Goal: Task Accomplishment & Management: Manage account settings

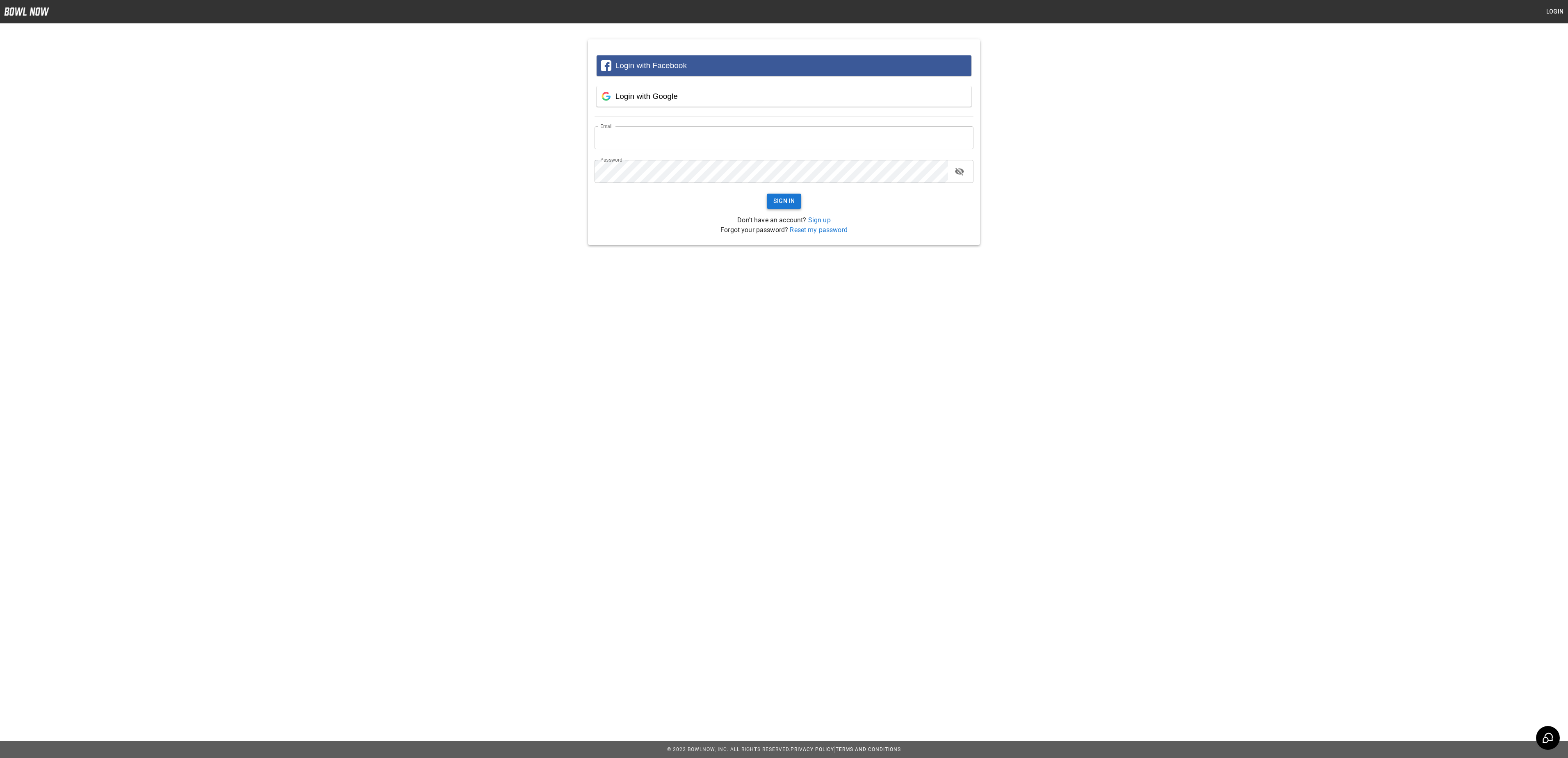
type input "**********"
click at [785, 194] on button "Sign In" at bounding box center [784, 201] width 35 height 15
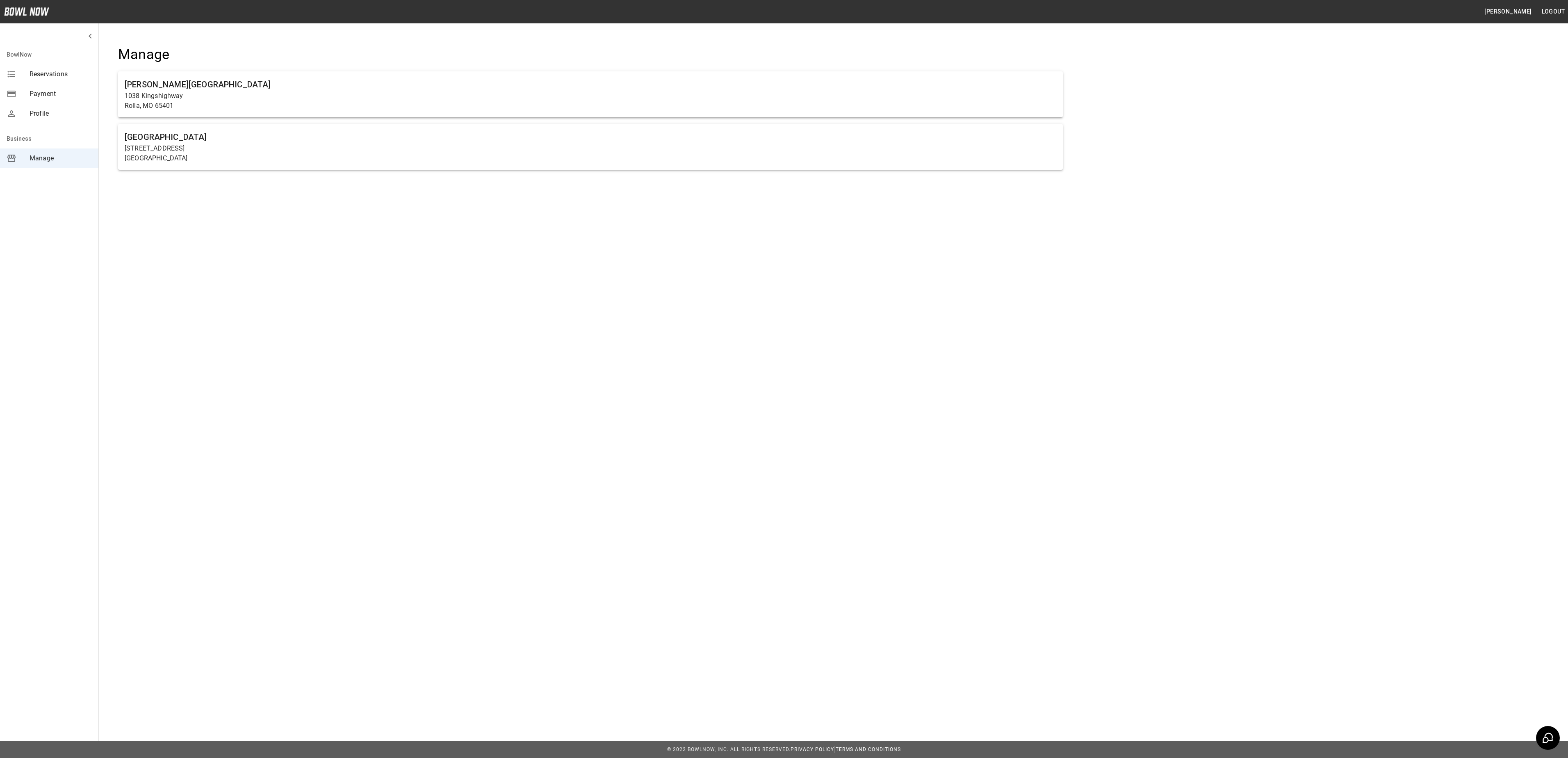
click at [284, 65] on div "Manage [PERSON_NAME] Center [STREET_ADDRESS][GEOGRAPHIC_DATA] [STREET_ADDRESS]" at bounding box center [590, 113] width 971 height 160
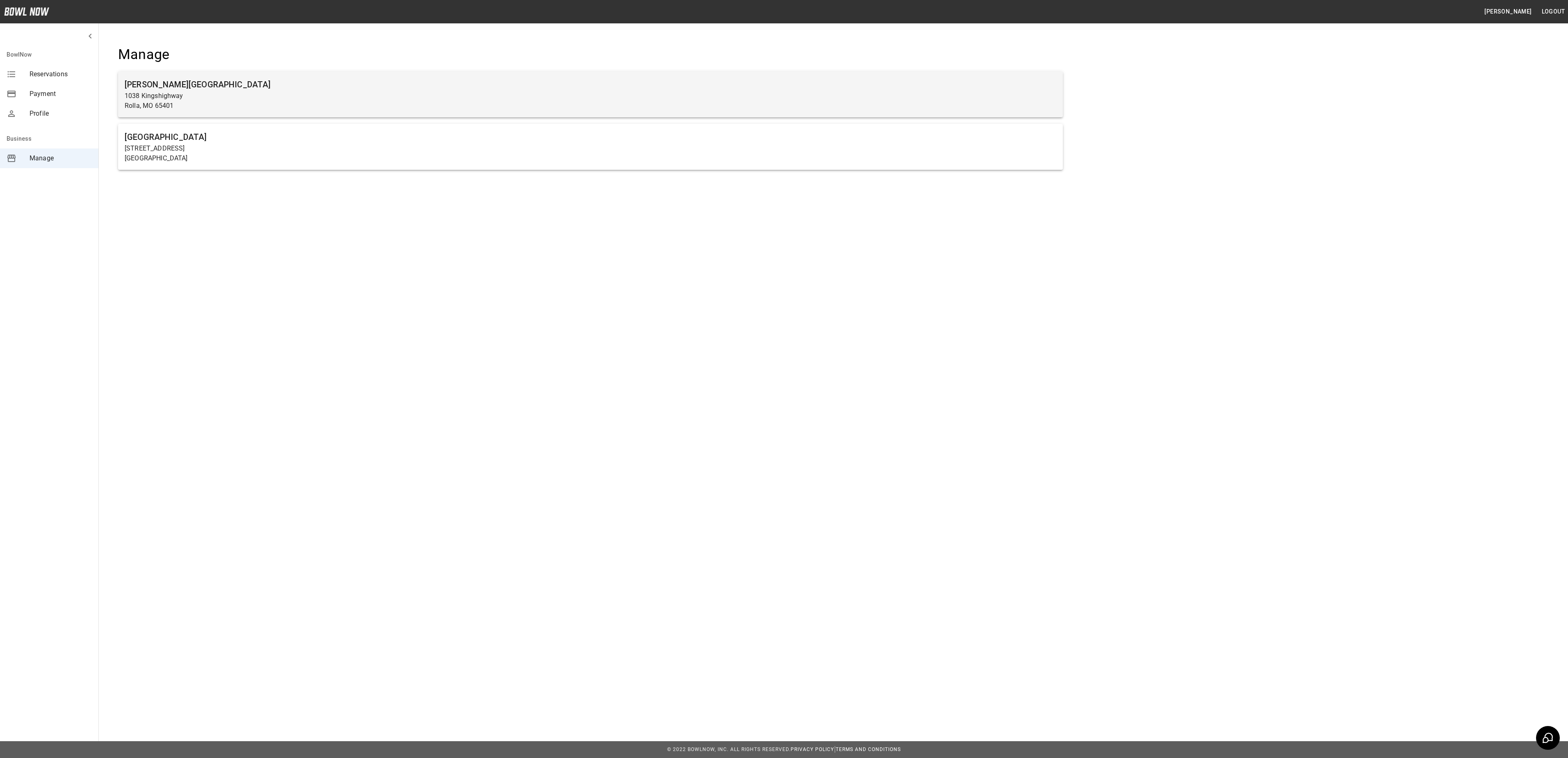
click at [290, 86] on h6 "[PERSON_NAME][GEOGRAPHIC_DATA]" at bounding box center [590, 85] width 932 height 13
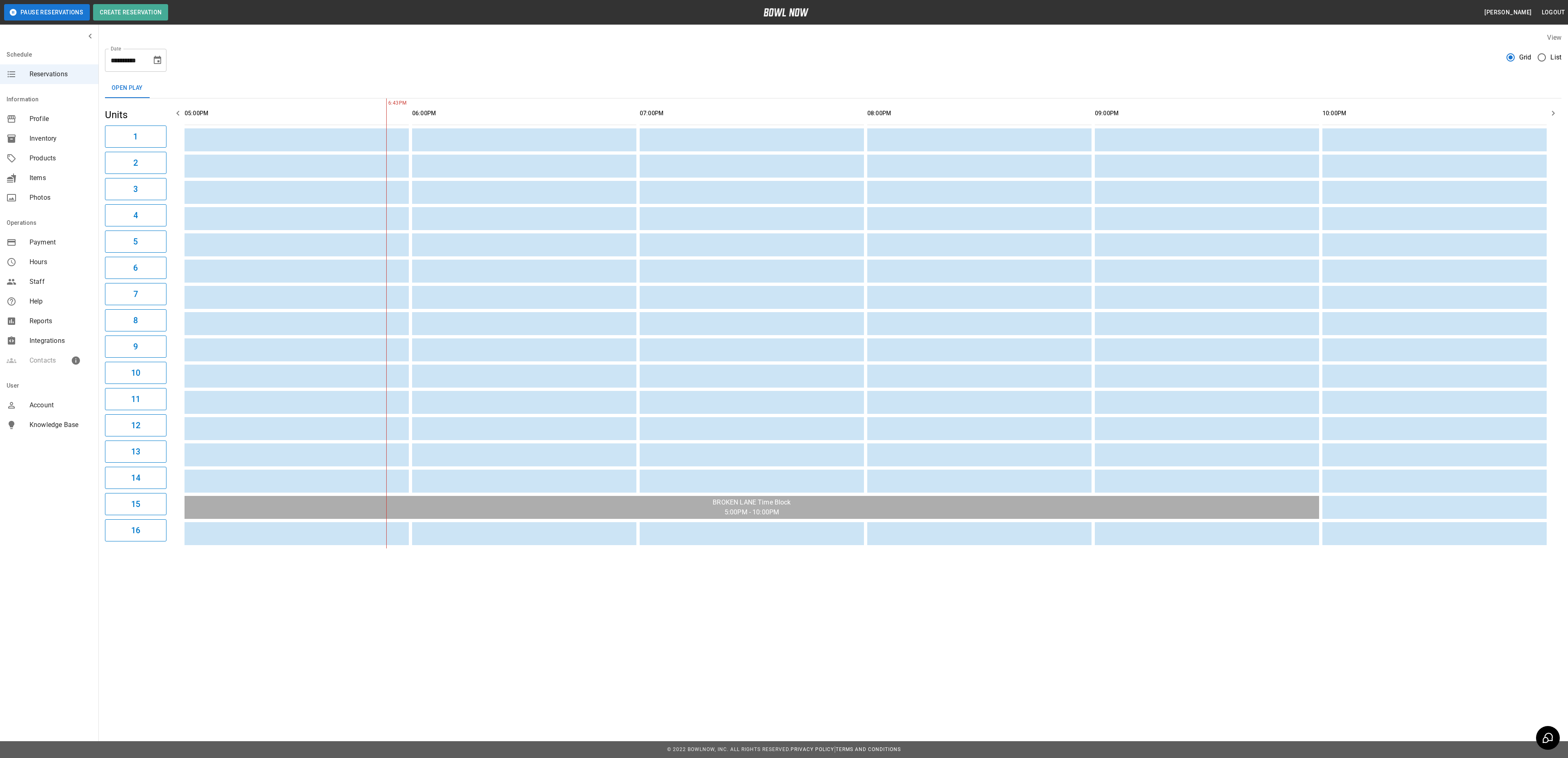
click at [1555, 61] on span "List" at bounding box center [1556, 57] width 11 height 10
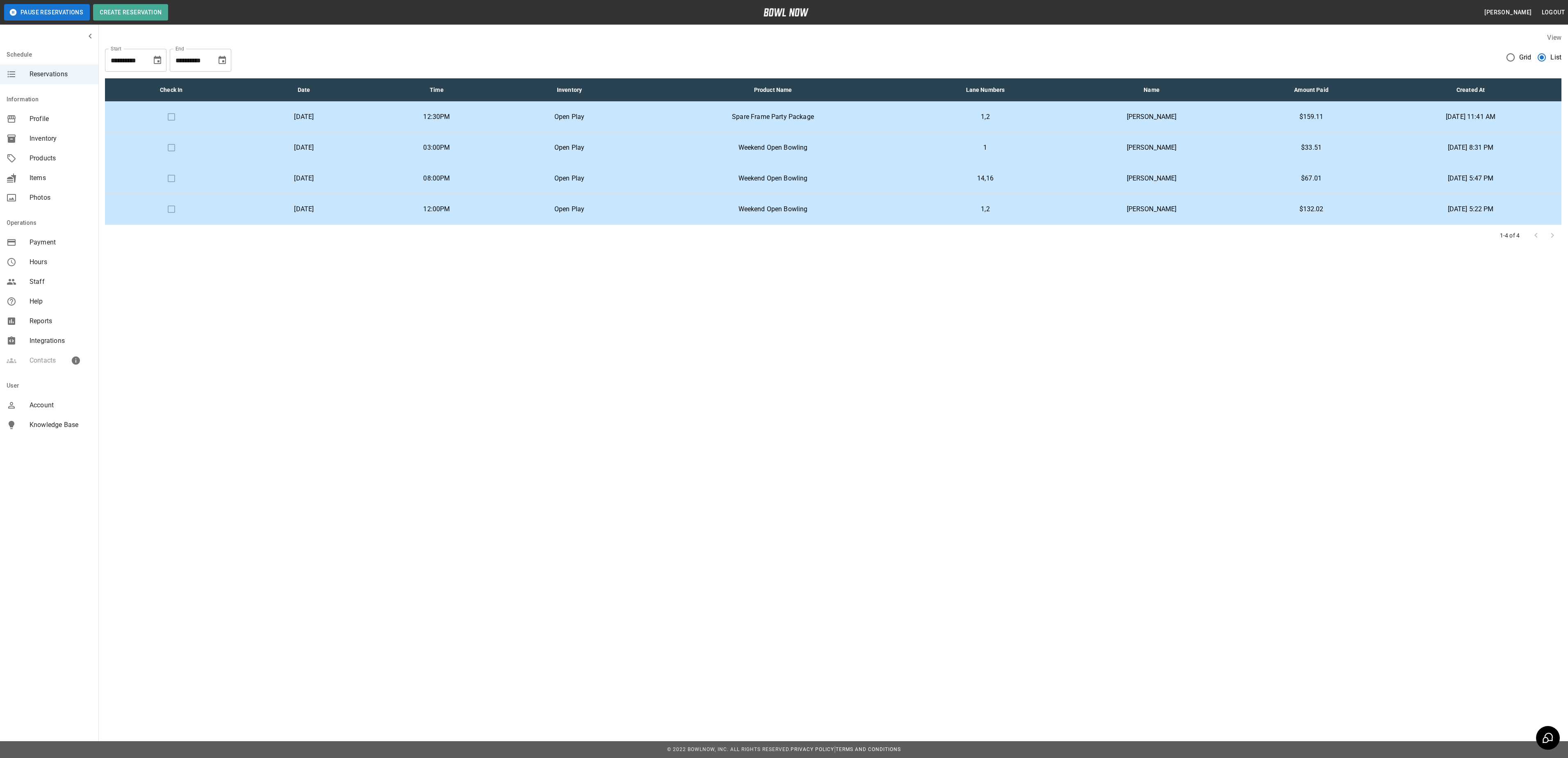
click at [1175, 121] on p "[PERSON_NAME]" at bounding box center [1152, 117] width 169 height 10
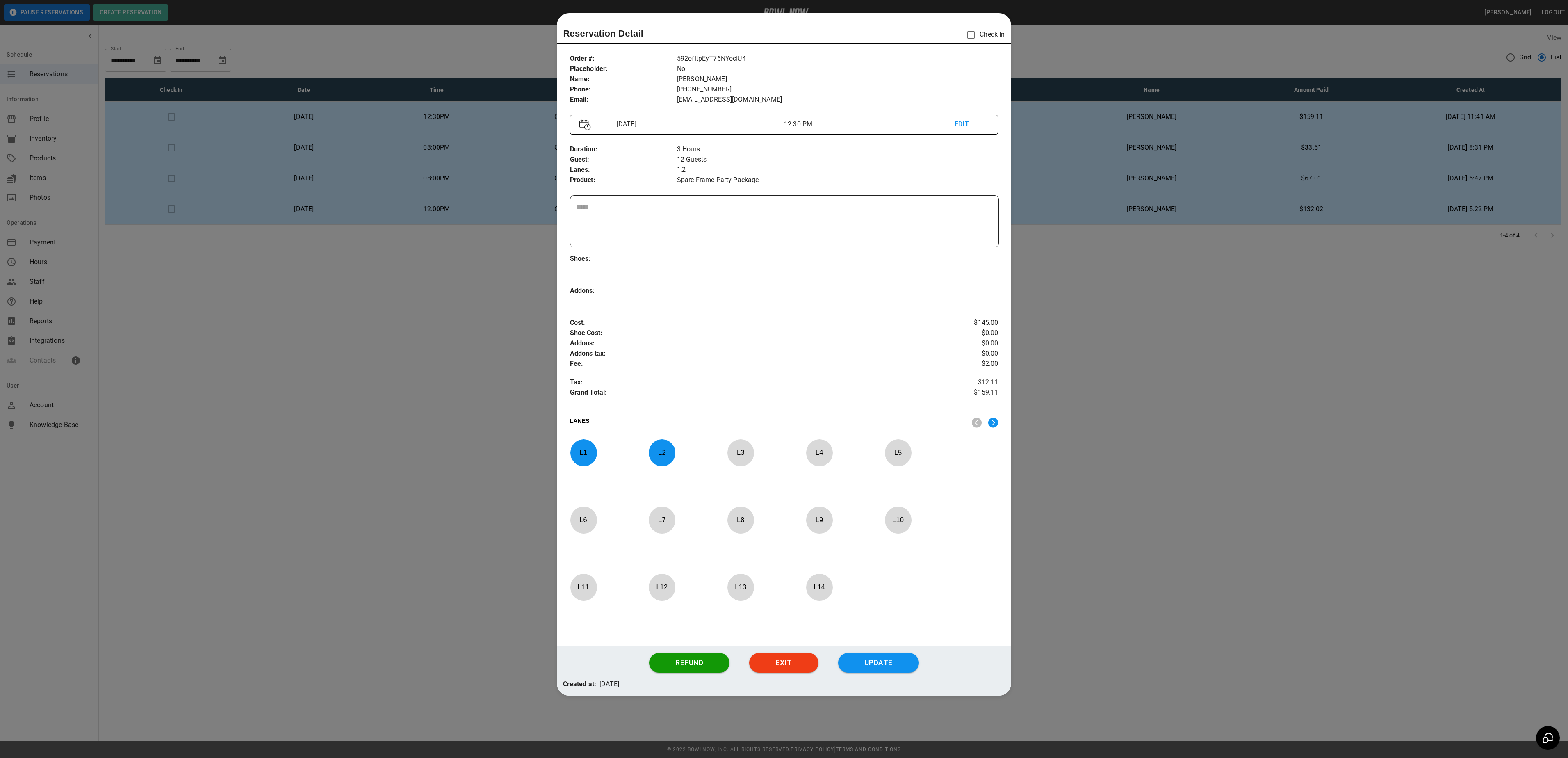
click at [1055, 279] on div at bounding box center [784, 379] width 1568 height 758
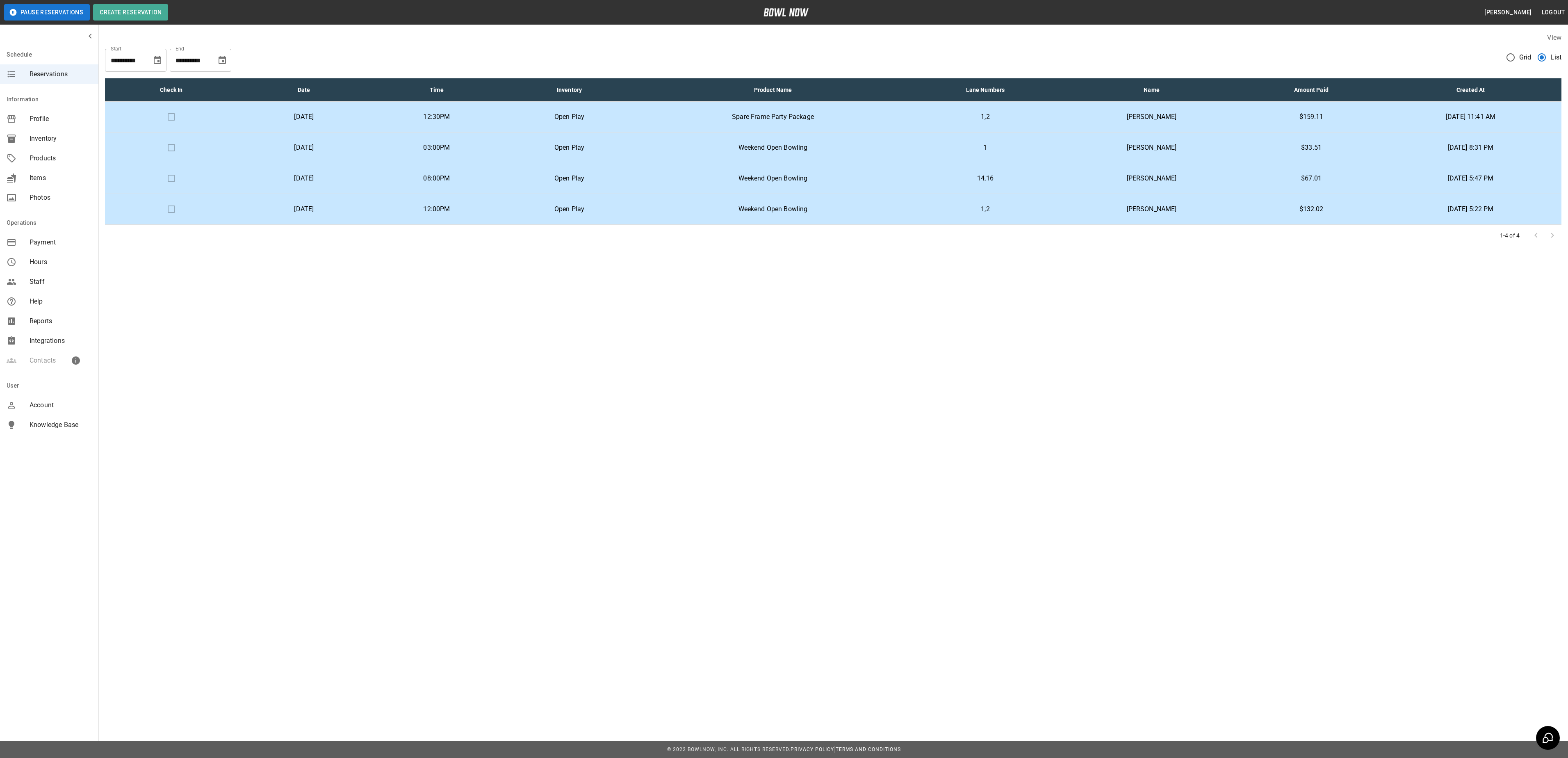
click at [49, 142] on span "Inventory" at bounding box center [61, 139] width 62 height 10
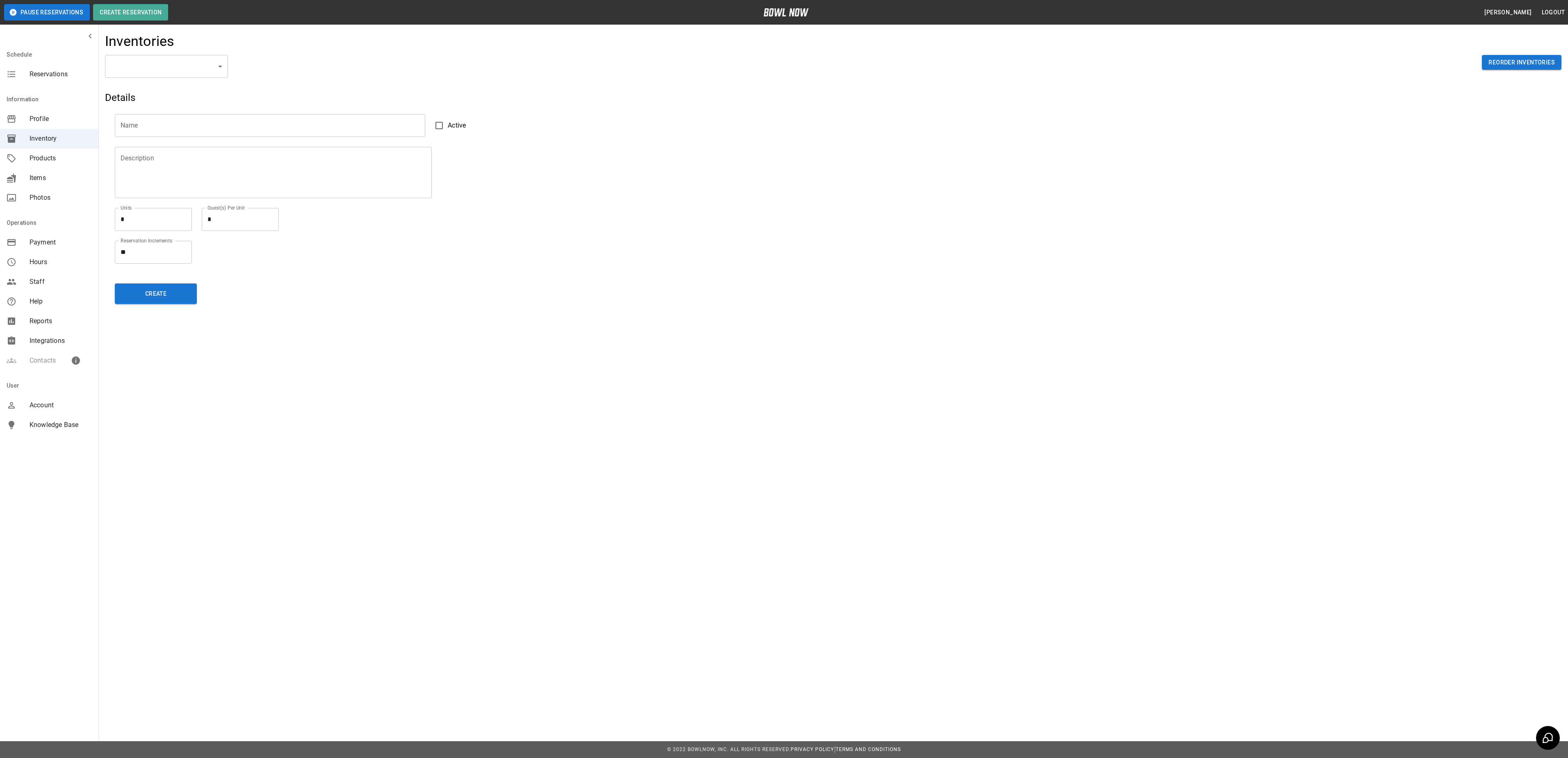
click at [222, 61] on body "Pause Reservations Create Reservation [PERSON_NAME] Logout Schedule Reservation…" at bounding box center [784, 379] width 1568 height 758
click at [140, 120] on li "Open Play" at bounding box center [166, 118] width 123 height 15
type input "**********"
type input "*********"
type textarea "********"
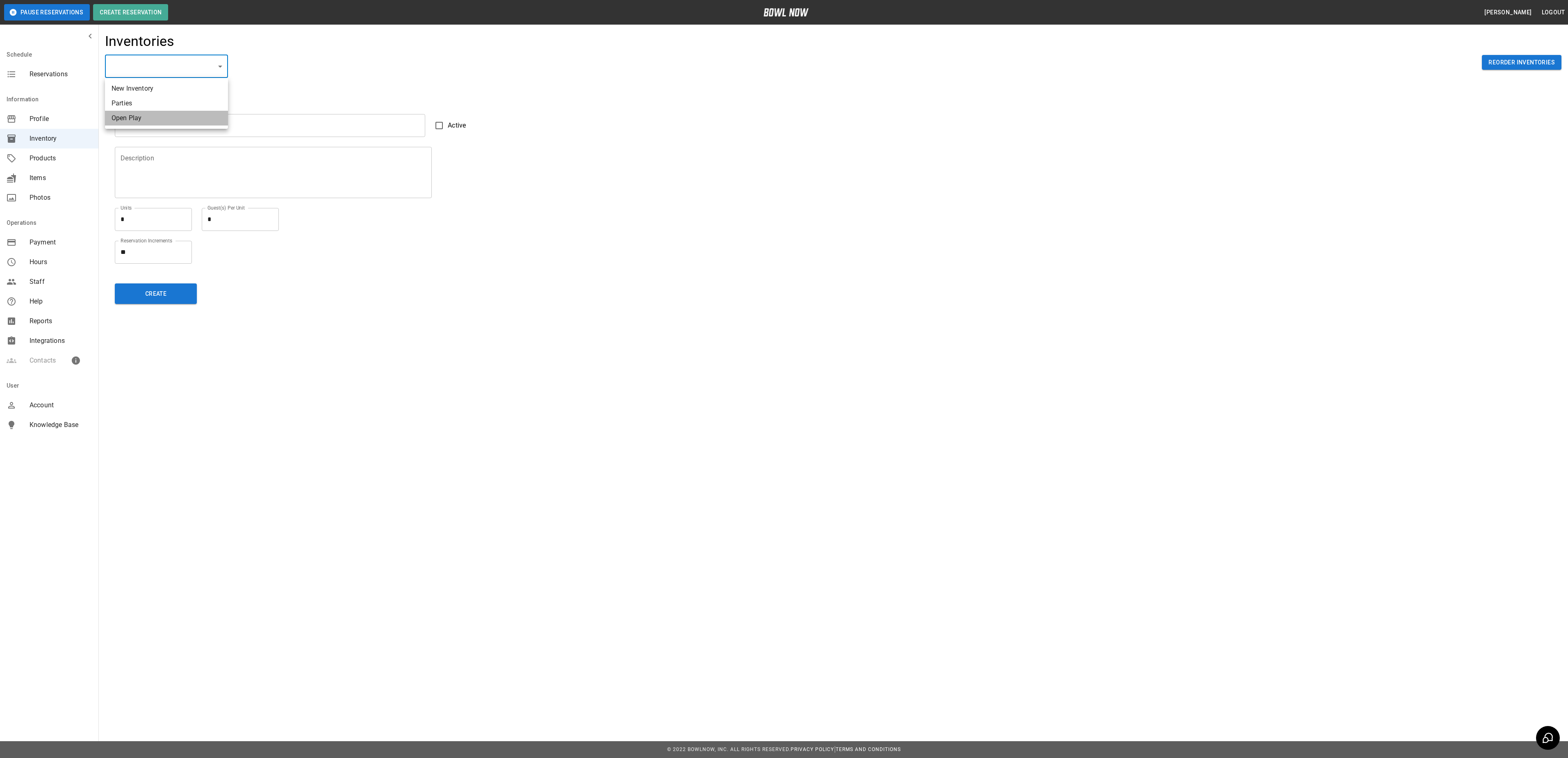
type textarea "**"
type textarea "*"
type textarea "**"
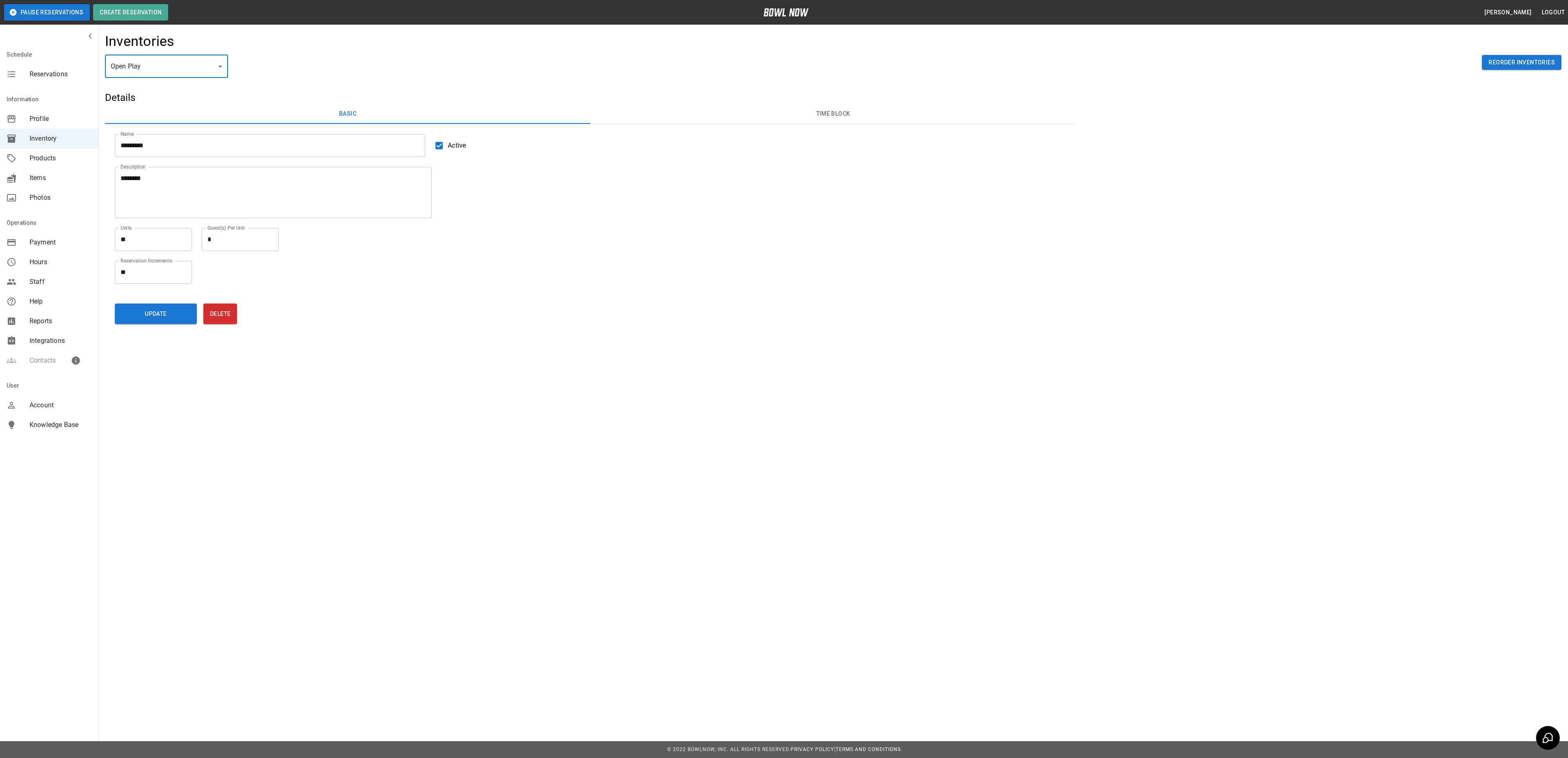
click at [845, 110] on button "Time Block" at bounding box center [833, 114] width 486 height 19
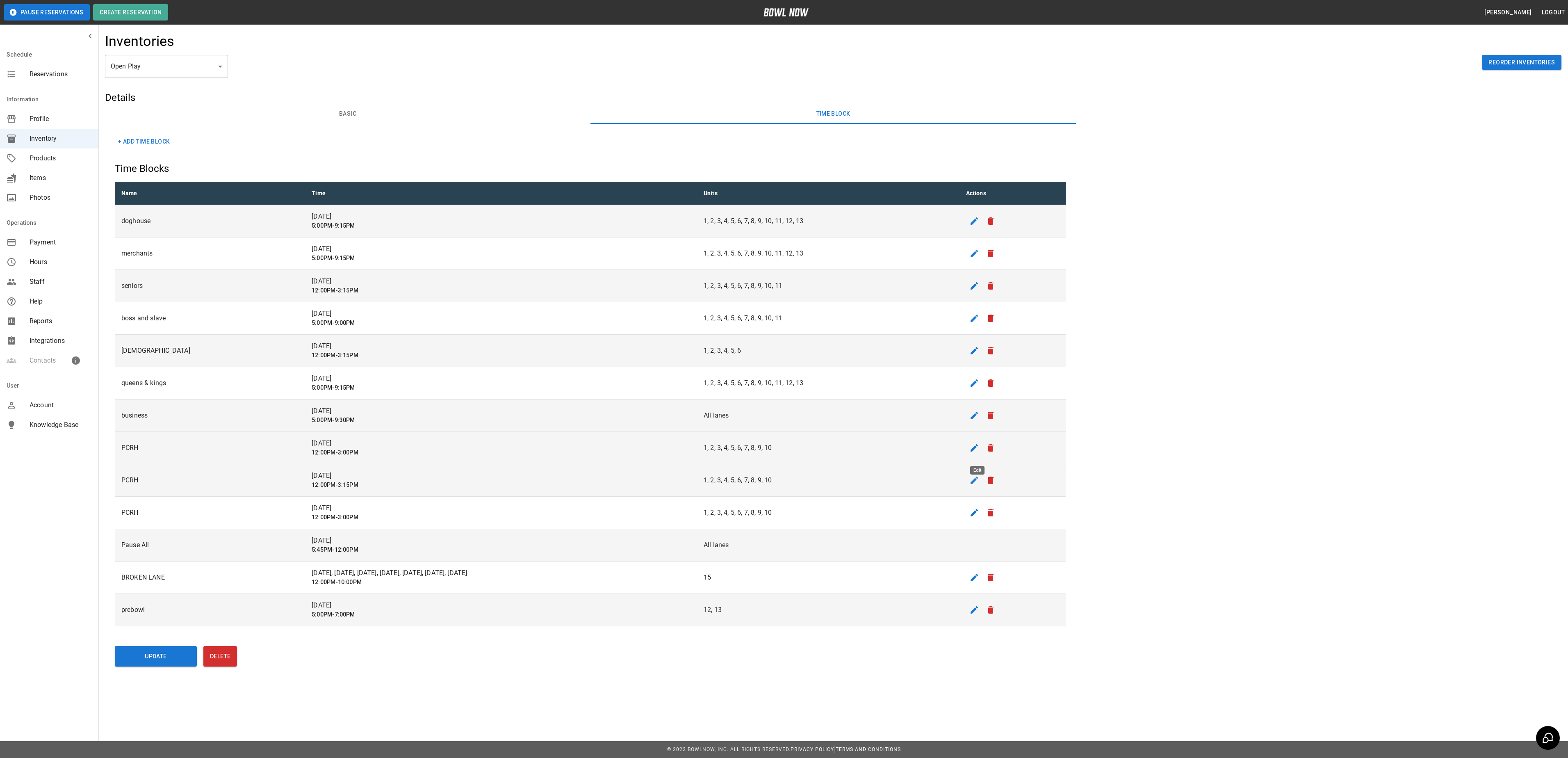
click at [978, 452] on icon "edit" at bounding box center [975, 448] width 7 height 7
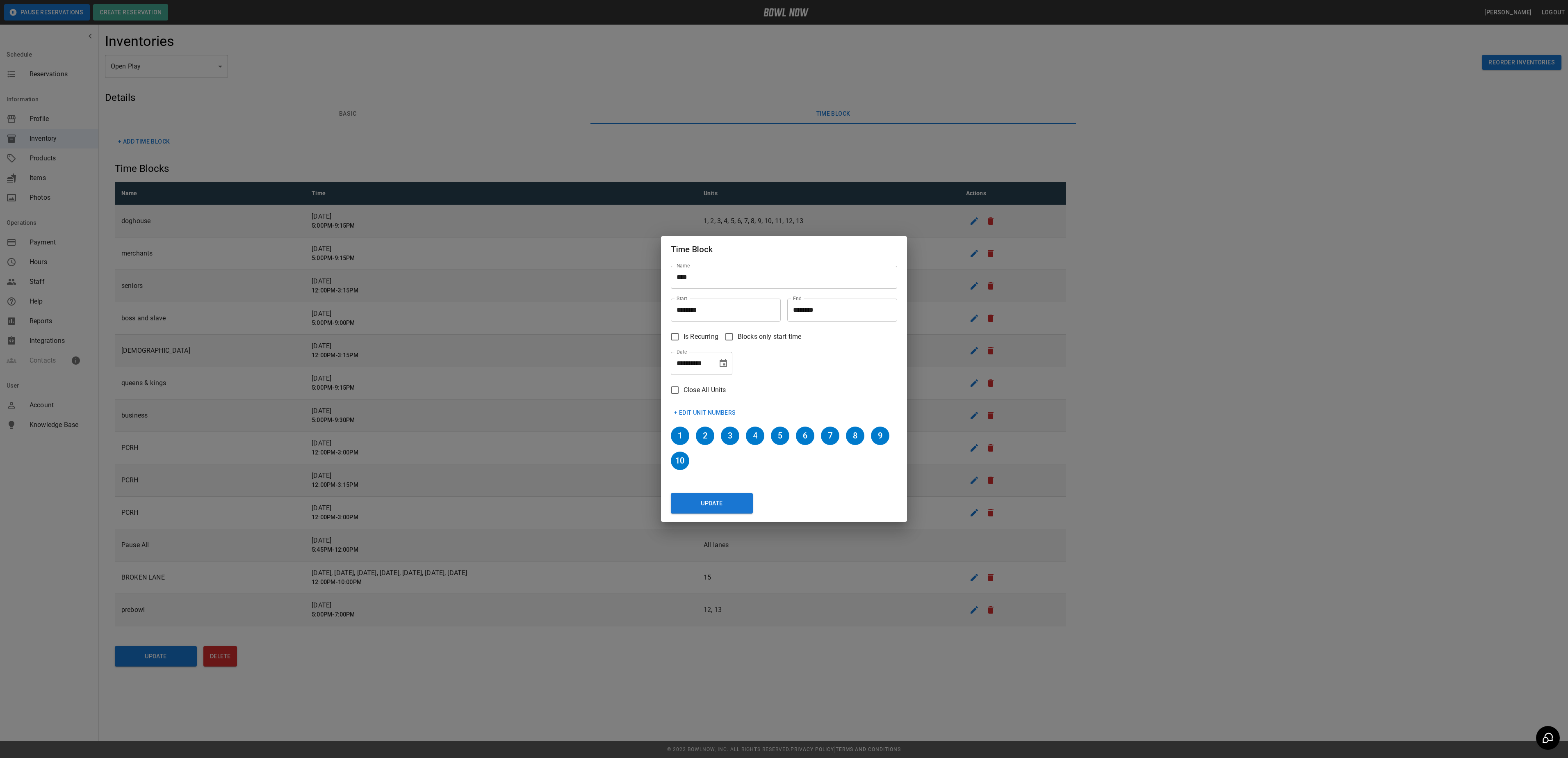
click at [727, 367] on icon "Choose date, selected date is Aug 16, 2025" at bounding box center [723, 362] width 7 height 8
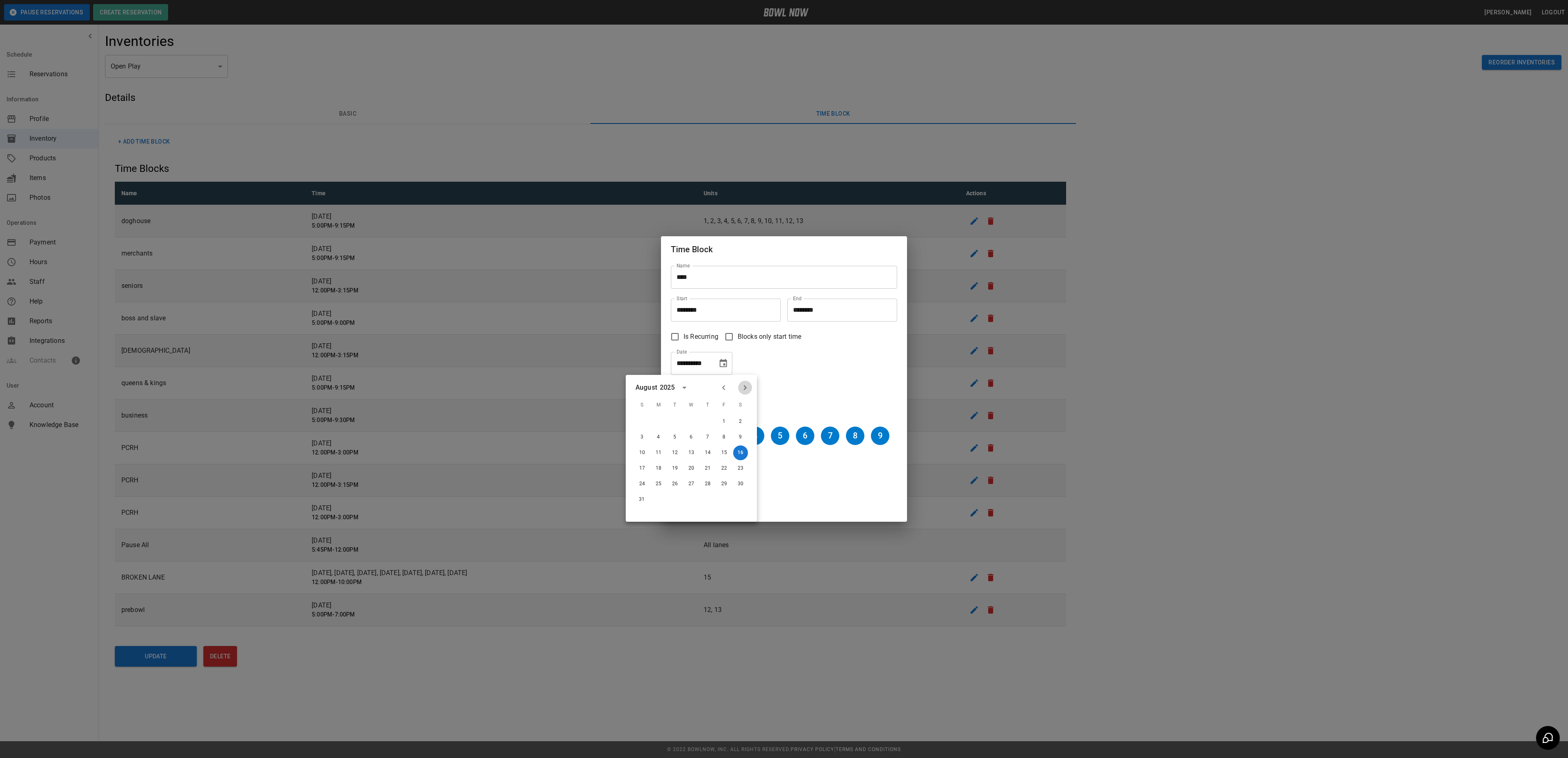
click at [746, 385] on icon "Next month" at bounding box center [745, 388] width 10 height 10
click at [746, 390] on icon "Next month" at bounding box center [745, 388] width 10 height 10
click at [739, 419] on button "4" at bounding box center [740, 421] width 15 height 15
type input "**********"
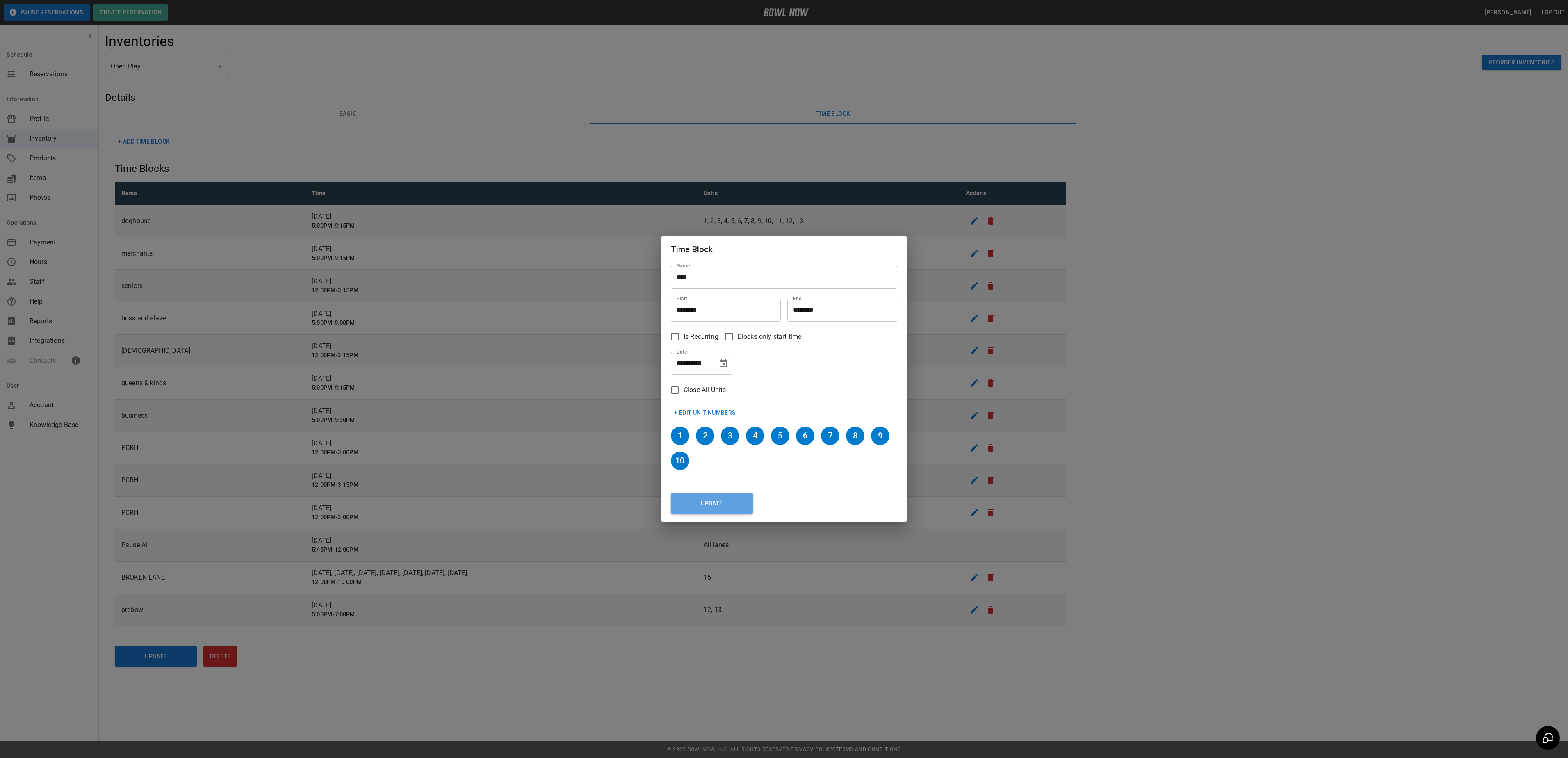
click at [715, 497] on button "Update" at bounding box center [712, 504] width 82 height 21
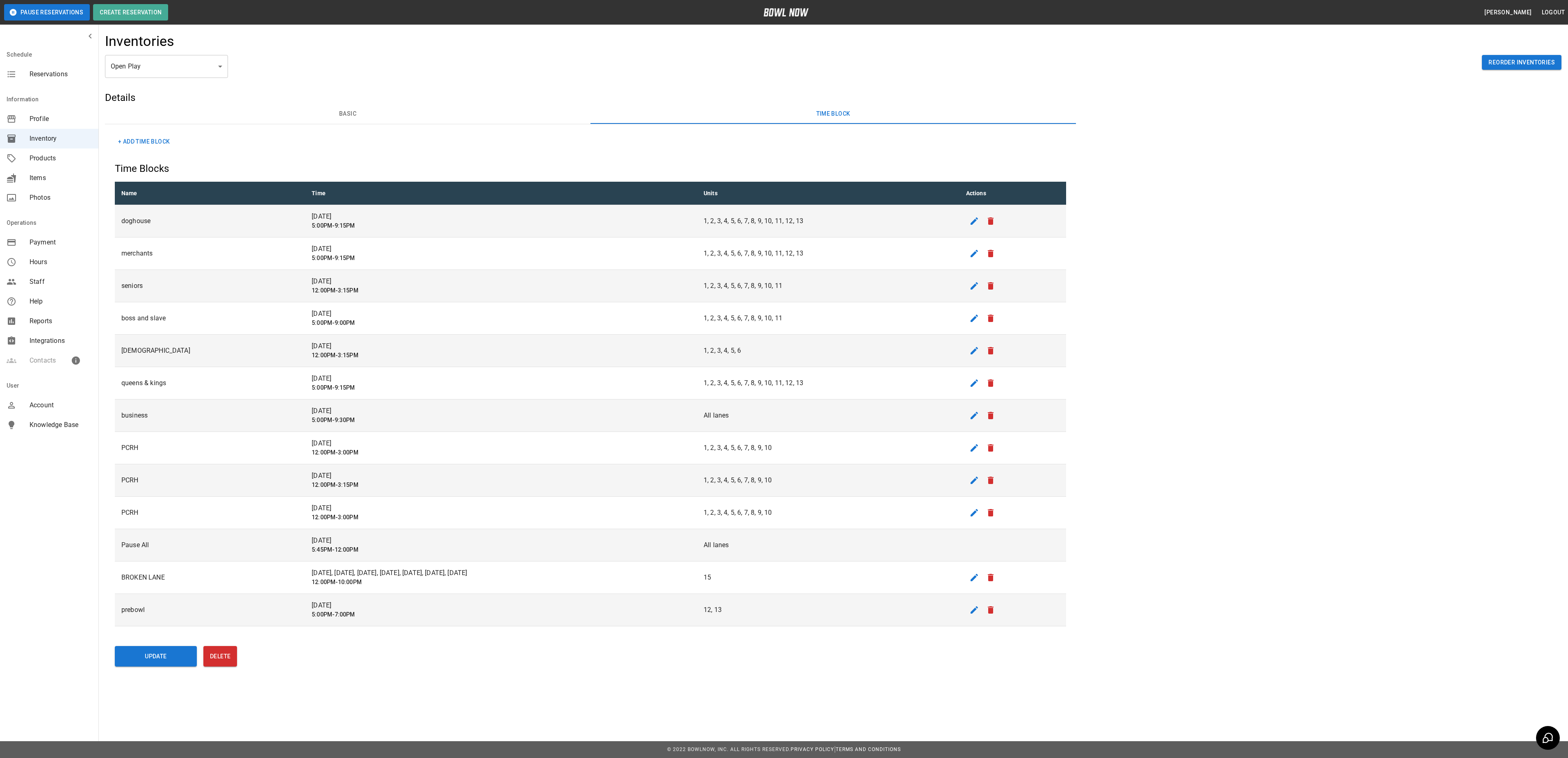
click at [747, 548] on p "All lanes" at bounding box center [828, 545] width 250 height 10
click at [305, 560] on td "[DATE] 5:45PM-12:00PM" at bounding box center [501, 545] width 392 height 32
click at [312, 555] on h6 "5:45PM-12:00PM" at bounding box center [501, 550] width 379 height 9
drag, startPoint x: 250, startPoint y: 545, endPoint x: 284, endPoint y: 549, distance: 34.2
click at [305, 549] on td "[DATE] 5:45PM-12:00PM" at bounding box center [501, 545] width 392 height 32
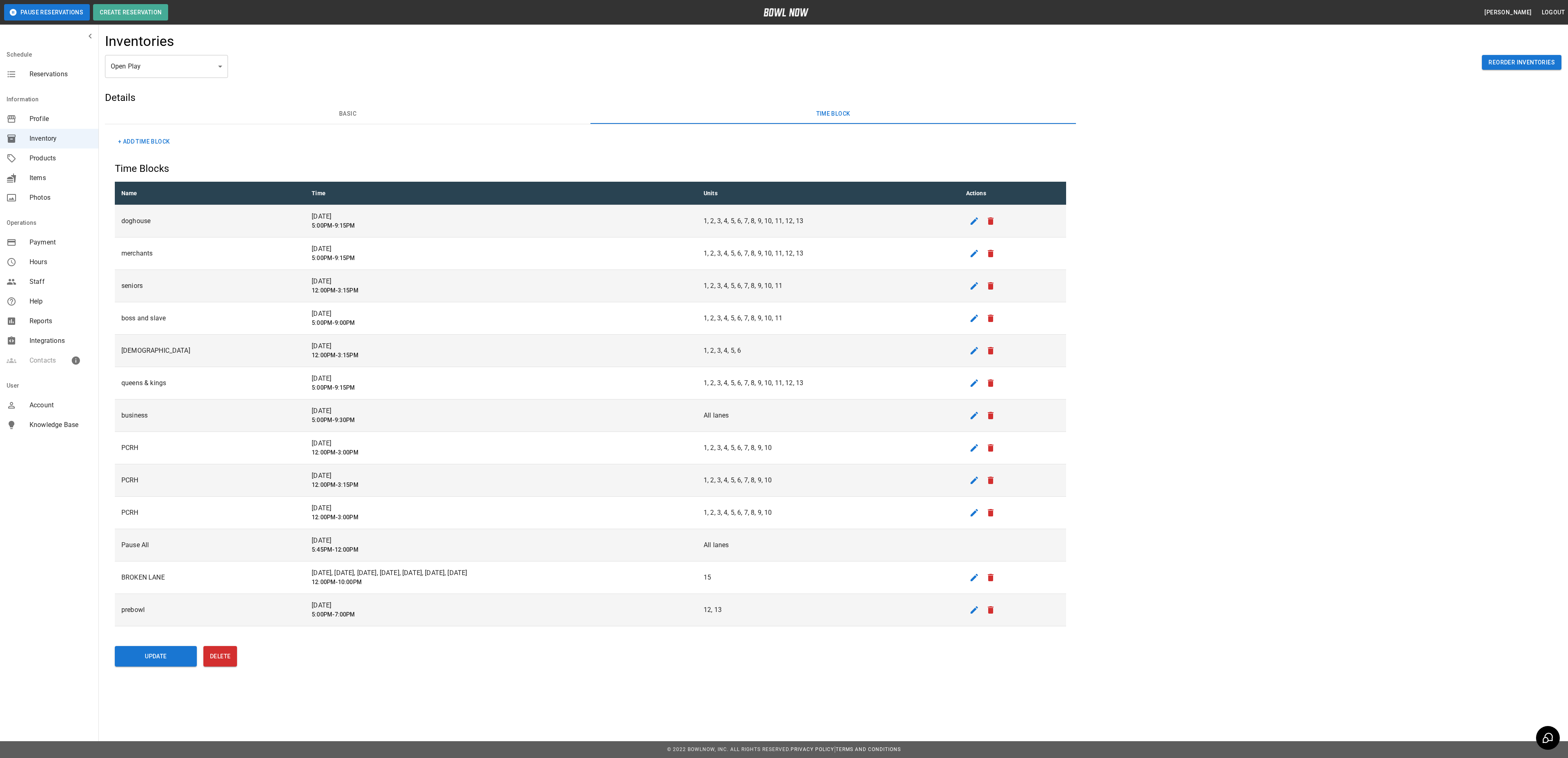
drag, startPoint x: 284, startPoint y: 549, endPoint x: 281, endPoint y: 558, distance: 9.5
click at [312, 555] on h6 "5:45PM-12:00PM" at bounding box center [501, 550] width 379 height 9
click at [244, 553] on td "Pause All" at bounding box center [210, 545] width 191 height 32
drag, startPoint x: 248, startPoint y: 552, endPoint x: 252, endPoint y: 553, distance: 4.1
click at [305, 553] on td "[DATE] 5:45PM-12:00PM" at bounding box center [501, 545] width 392 height 32
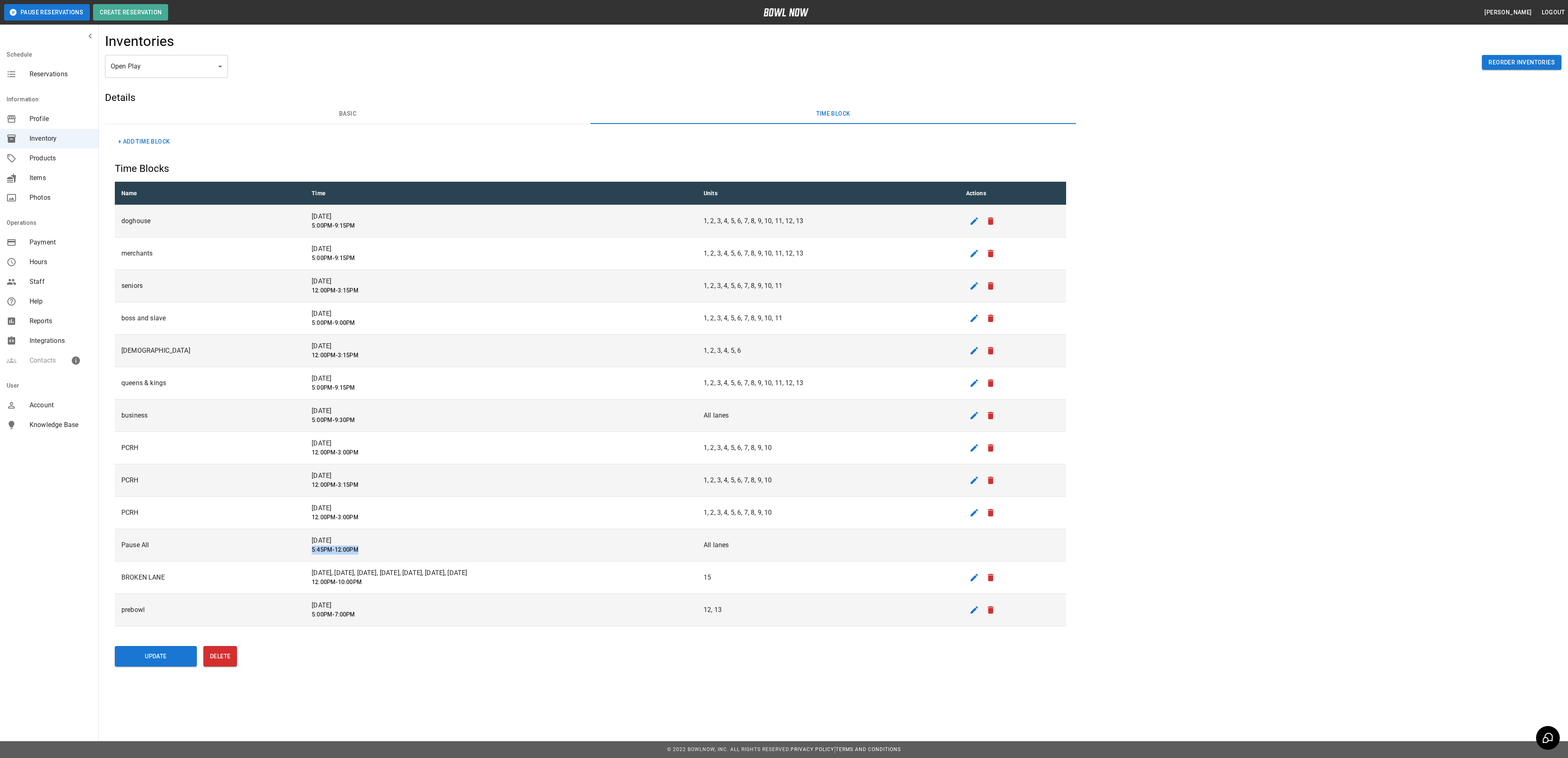
drag, startPoint x: 252, startPoint y: 553, endPoint x: 310, endPoint y: 556, distance: 58.1
click at [312, 555] on h6 "5:45PM-12:00PM" at bounding box center [501, 550] width 379 height 9
click at [374, 594] on td "[DATE], [DATE], [DATE], [DATE], [DATE], [DATE], [DATE] 12:00PM-10:00PM" at bounding box center [501, 577] width 392 height 32
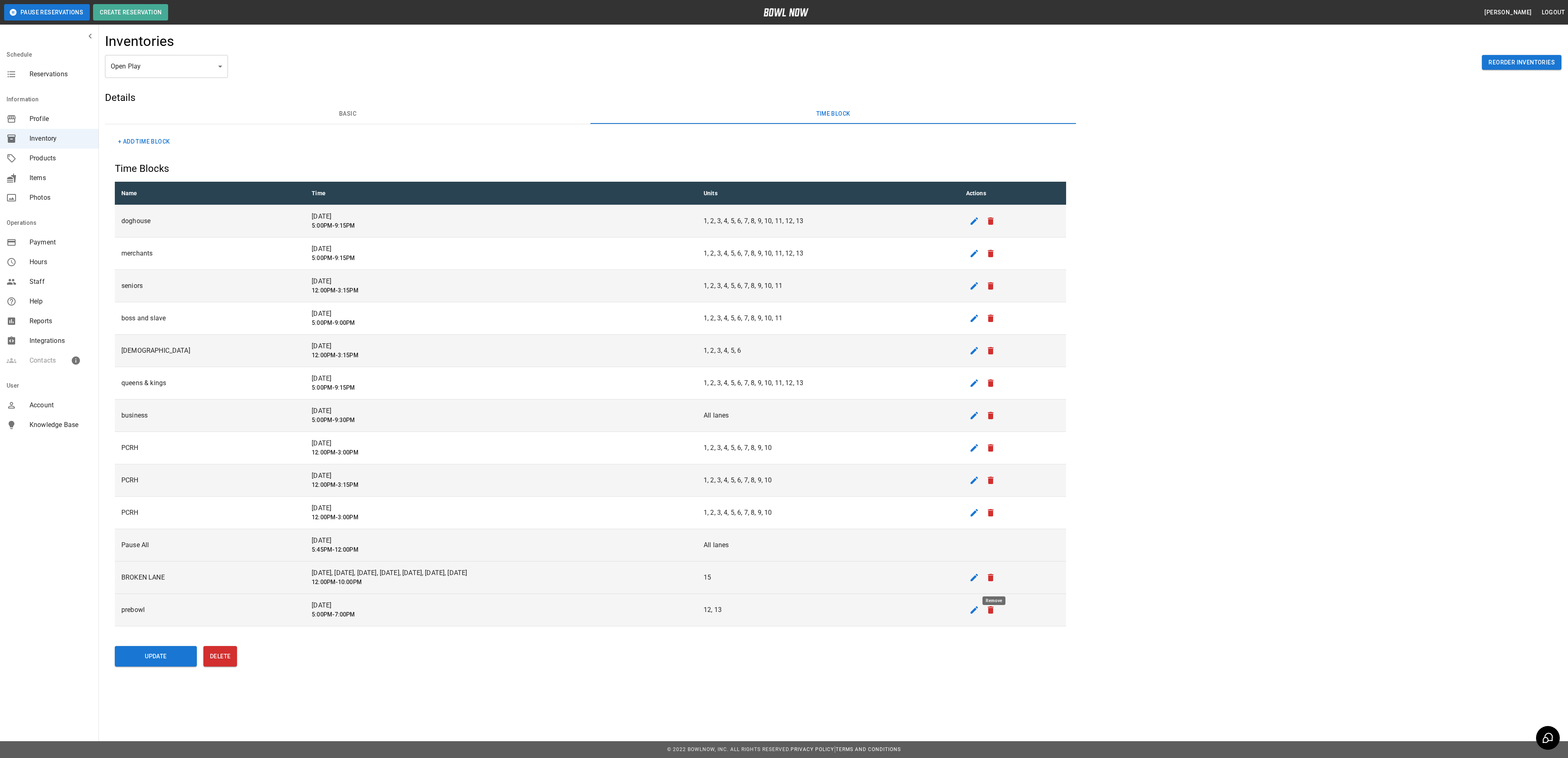
click at [992, 581] on icon "remove" at bounding box center [990, 577] width 10 height 10
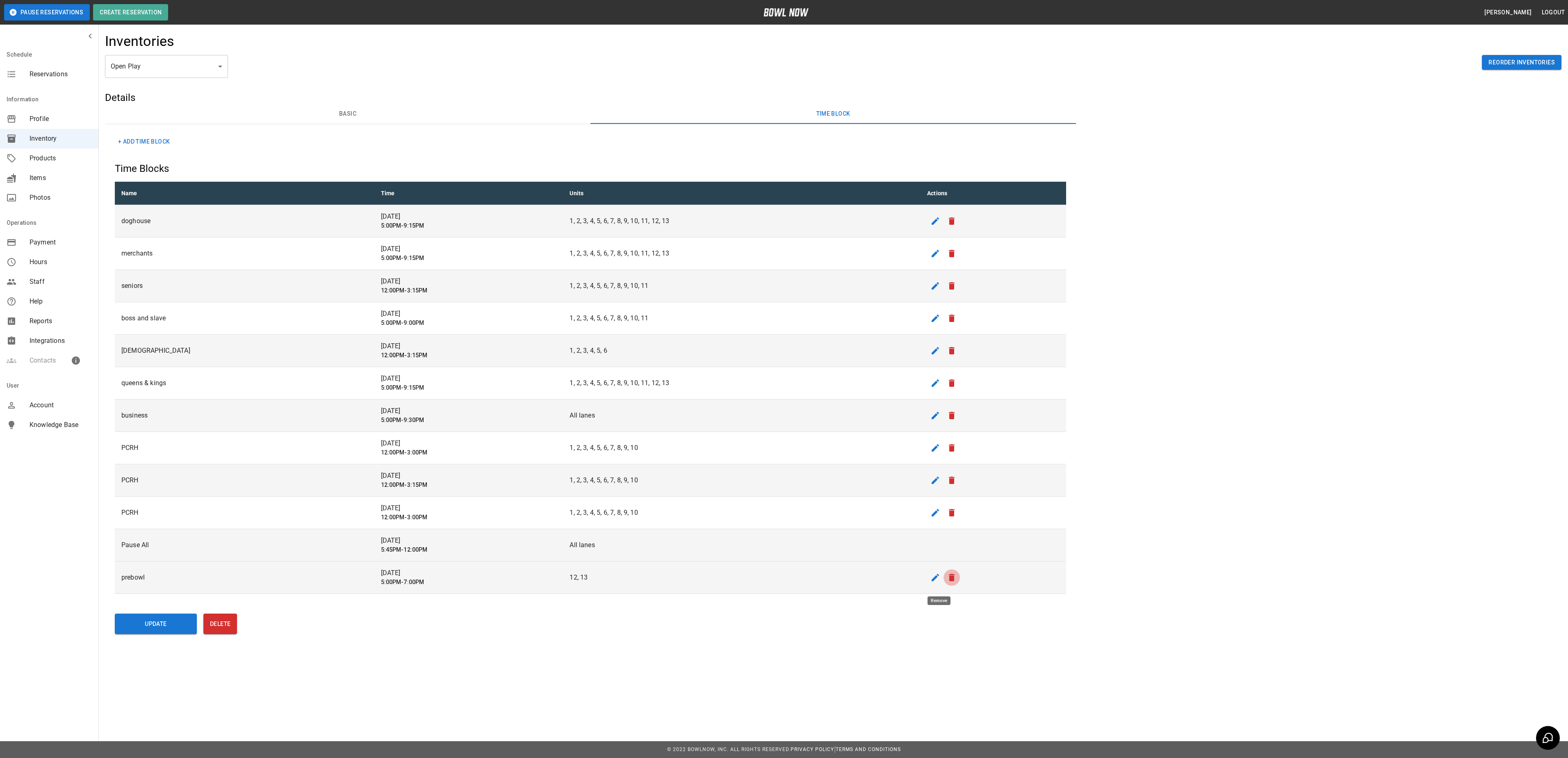
click at [949, 581] on icon "remove" at bounding box center [951, 577] width 5 height 7
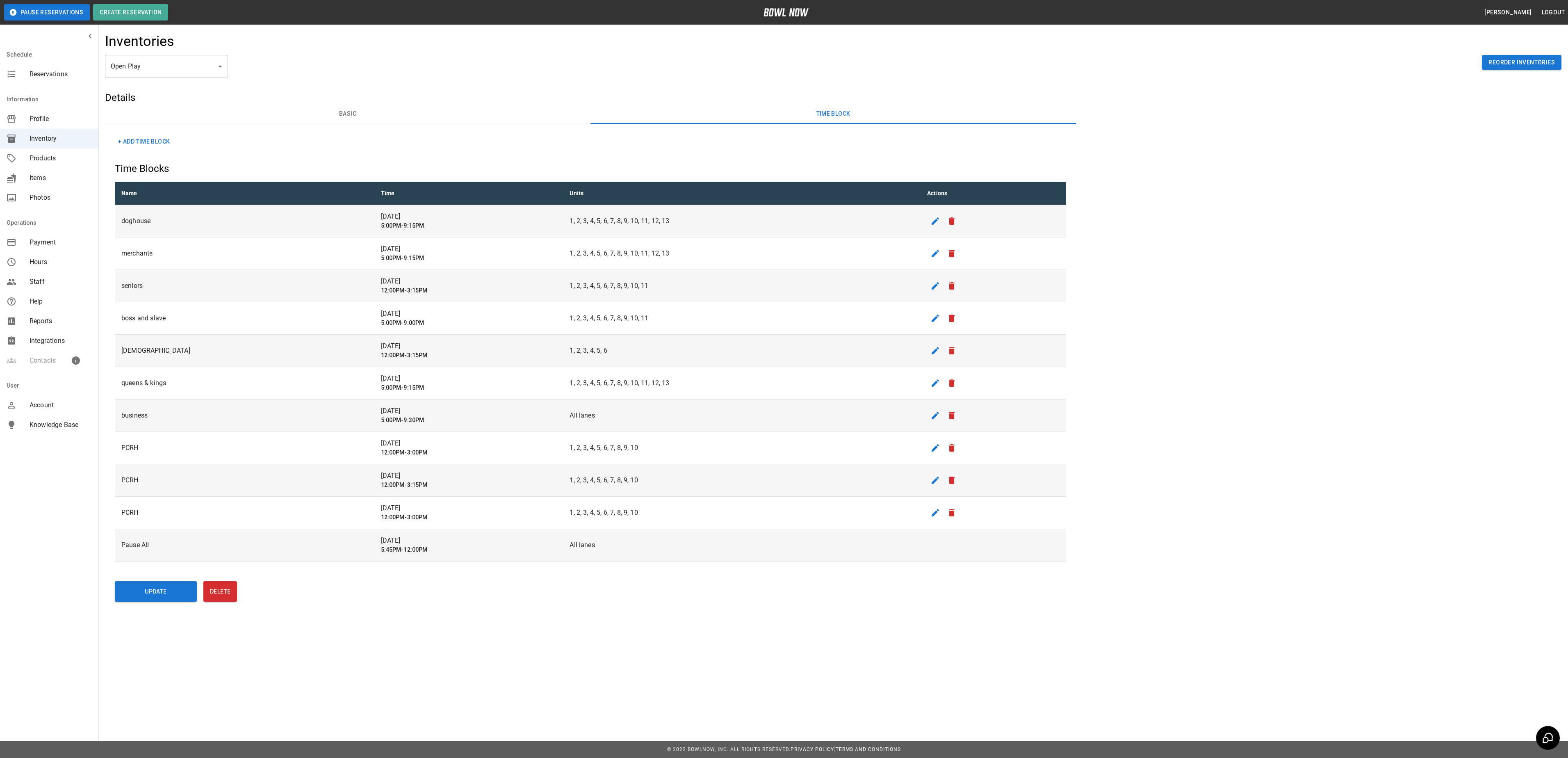
drag, startPoint x: 534, startPoint y: 567, endPoint x: 517, endPoint y: 546, distance: 27.0
click at [533, 567] on div "Details Basic Time Block Name ********* Name Active Description ******** Descri…" at bounding box center [590, 331] width 971 height 480
click at [563, 545] on td "All lanes" at bounding box center [741, 545] width 357 height 32
click at [570, 546] on p "All lanes" at bounding box center [742, 545] width 345 height 10
click at [289, 546] on p "Pause All" at bounding box center [244, 545] width 247 height 10
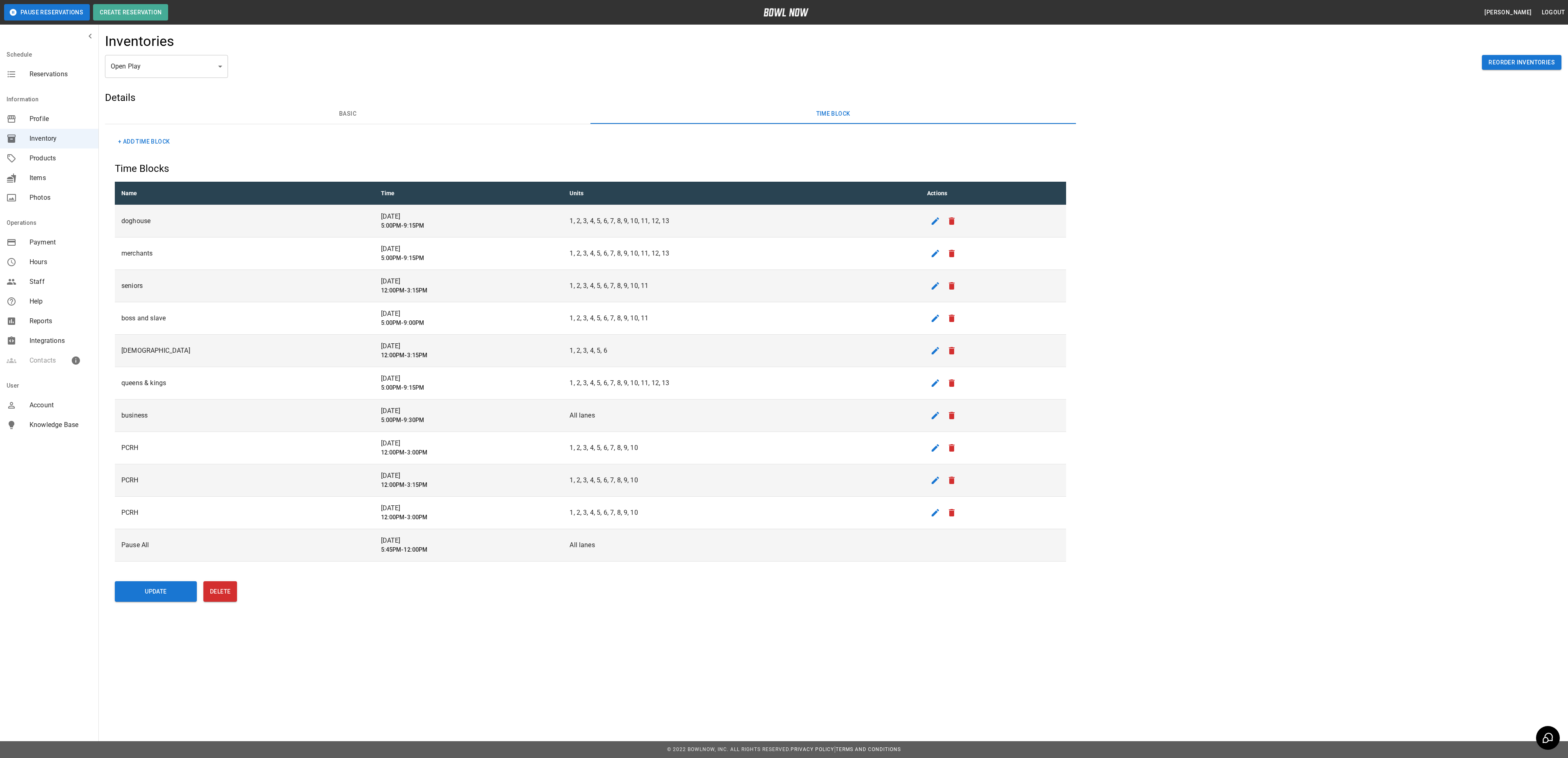
click at [137, 550] on p "Pause All" at bounding box center [244, 545] width 247 height 10
click at [138, 550] on p "Pause All" at bounding box center [244, 545] width 247 height 10
drag, startPoint x: 139, startPoint y: 553, endPoint x: 189, endPoint y: 546, distance: 50.5
click at [189, 546] on p "Pause All" at bounding box center [244, 545] width 247 height 10
click at [928, 550] on td "sticky table" at bounding box center [993, 545] width 145 height 32
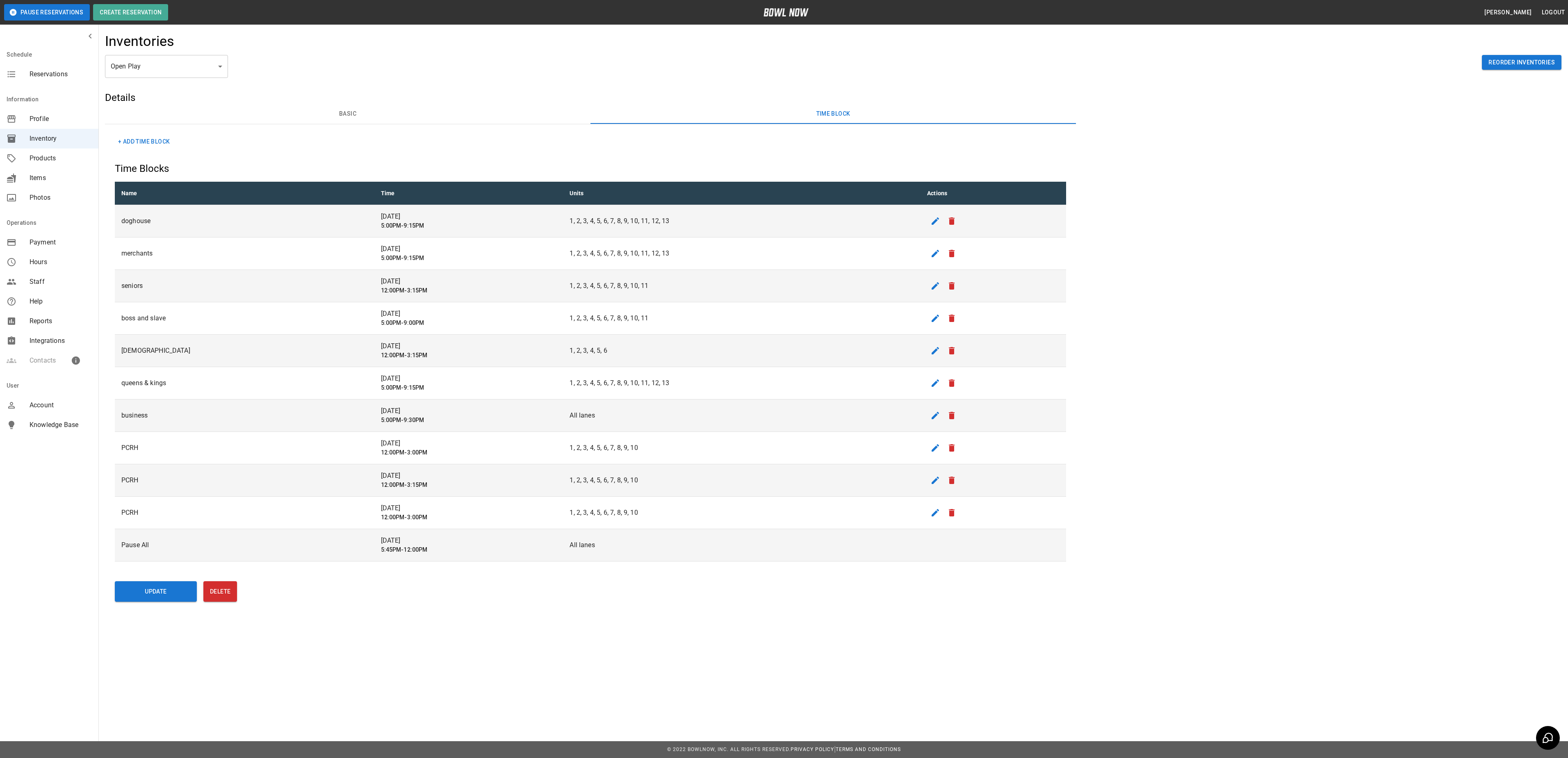
drag, startPoint x: 928, startPoint y: 550, endPoint x: 965, endPoint y: 553, distance: 37.1
click at [932, 550] on td "sticky table" at bounding box center [993, 545] width 145 height 32
click at [965, 553] on td "sticky table" at bounding box center [993, 545] width 145 height 32
click at [940, 551] on td "sticky table" at bounding box center [993, 545] width 145 height 32
click at [939, 551] on td "sticky table" at bounding box center [993, 545] width 145 height 32
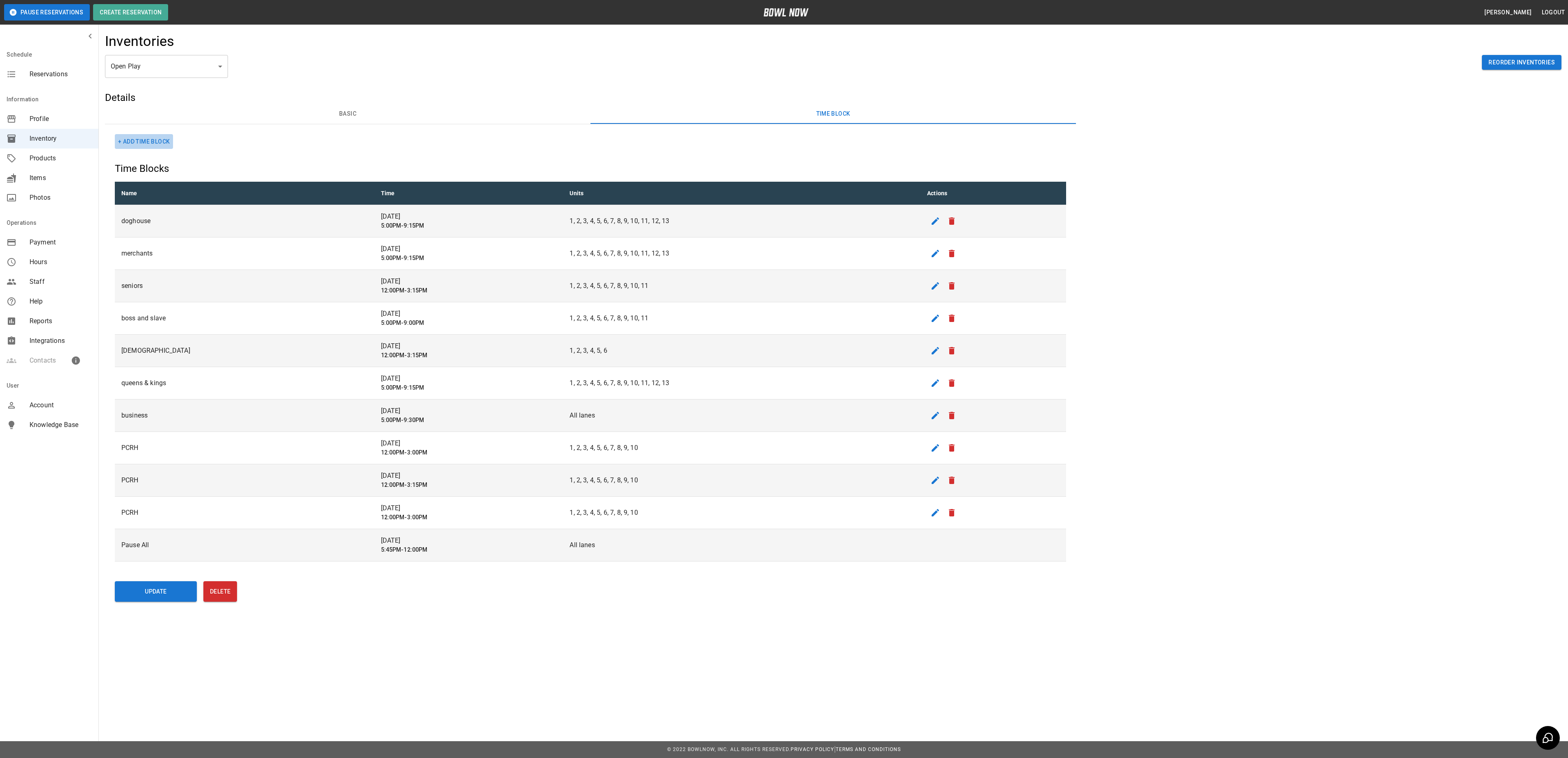
click at [160, 137] on button "+ Add Time Block" at bounding box center [144, 141] width 58 height 15
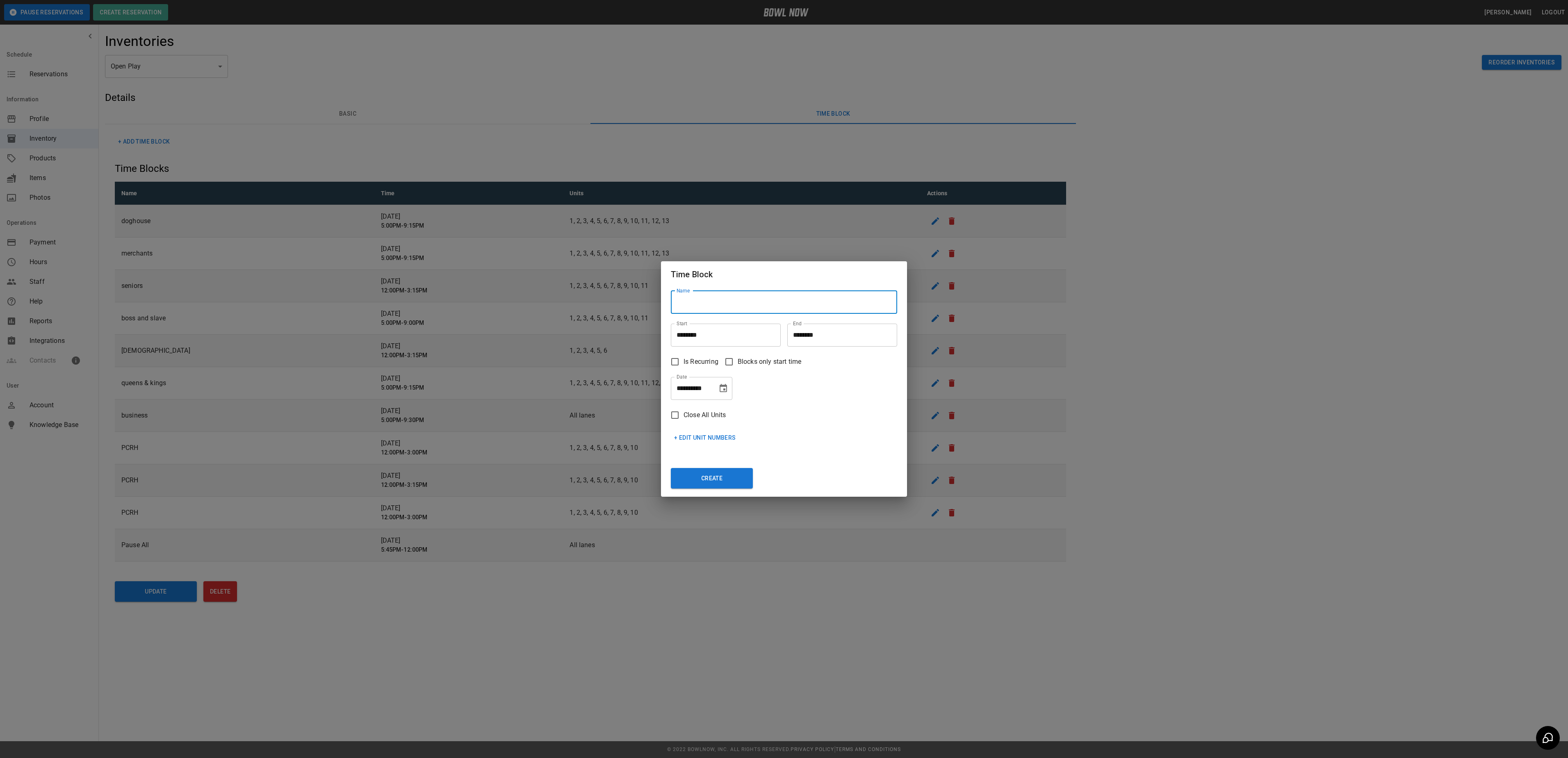
click at [813, 301] on input "Name" at bounding box center [784, 303] width 226 height 23
type input "***"
click at [683, 332] on input "********" at bounding box center [723, 335] width 104 height 23
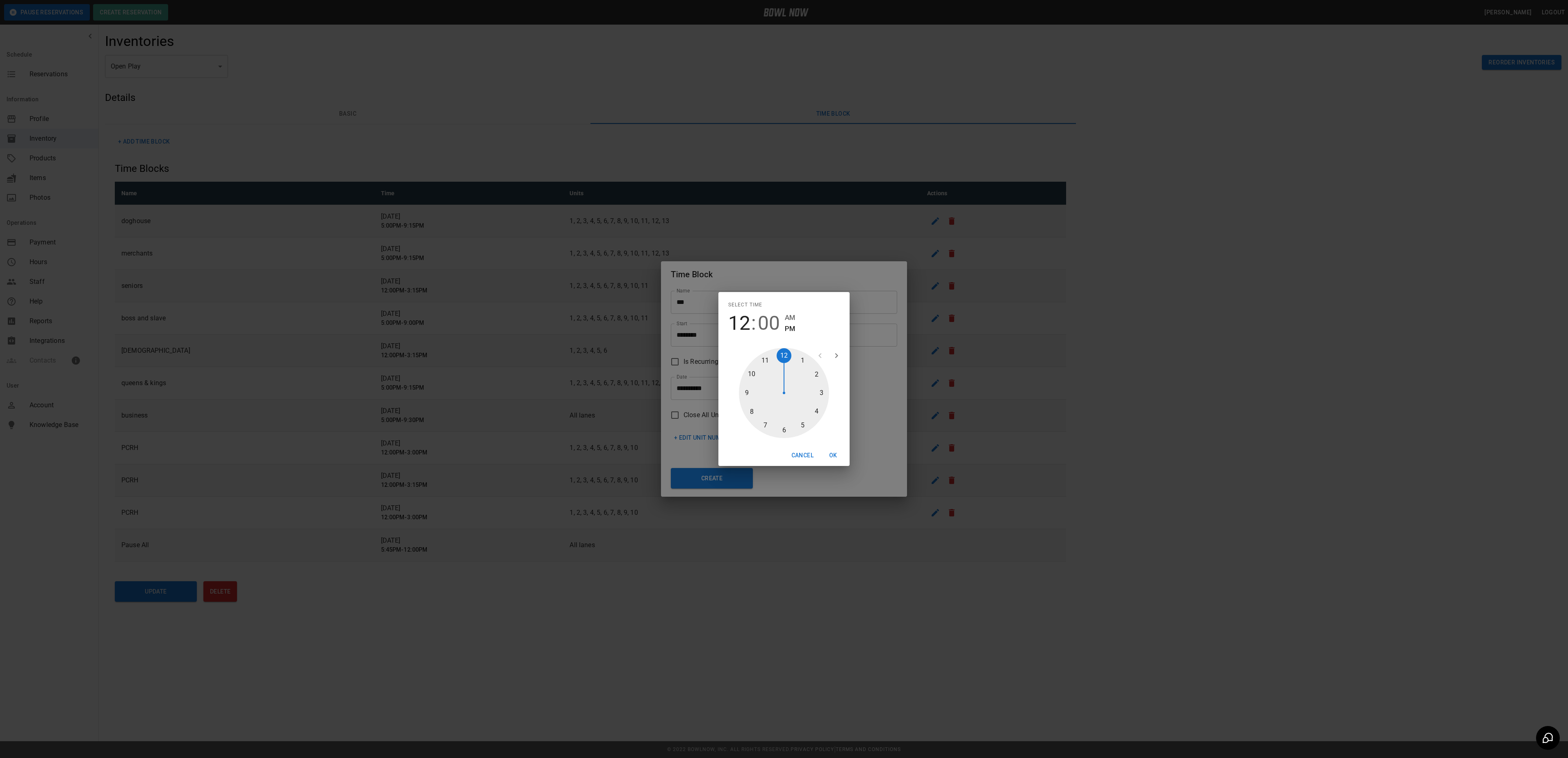
click at [782, 432] on div at bounding box center [784, 393] width 90 height 90
type input "********"
click at [782, 361] on div at bounding box center [784, 393] width 90 height 90
click at [838, 456] on button "OK" at bounding box center [833, 455] width 26 height 15
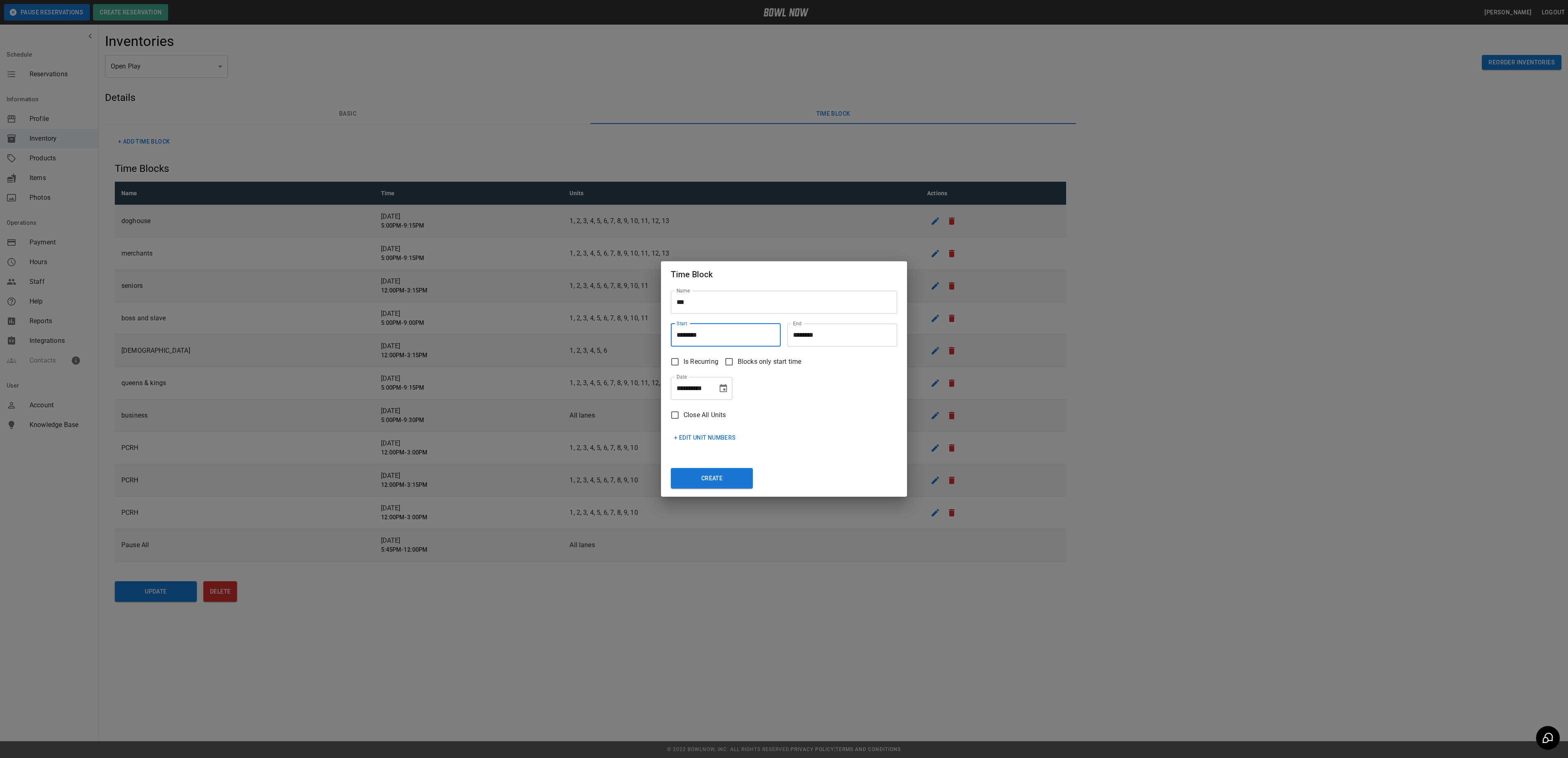
click at [797, 336] on input "********" at bounding box center [839, 335] width 104 height 23
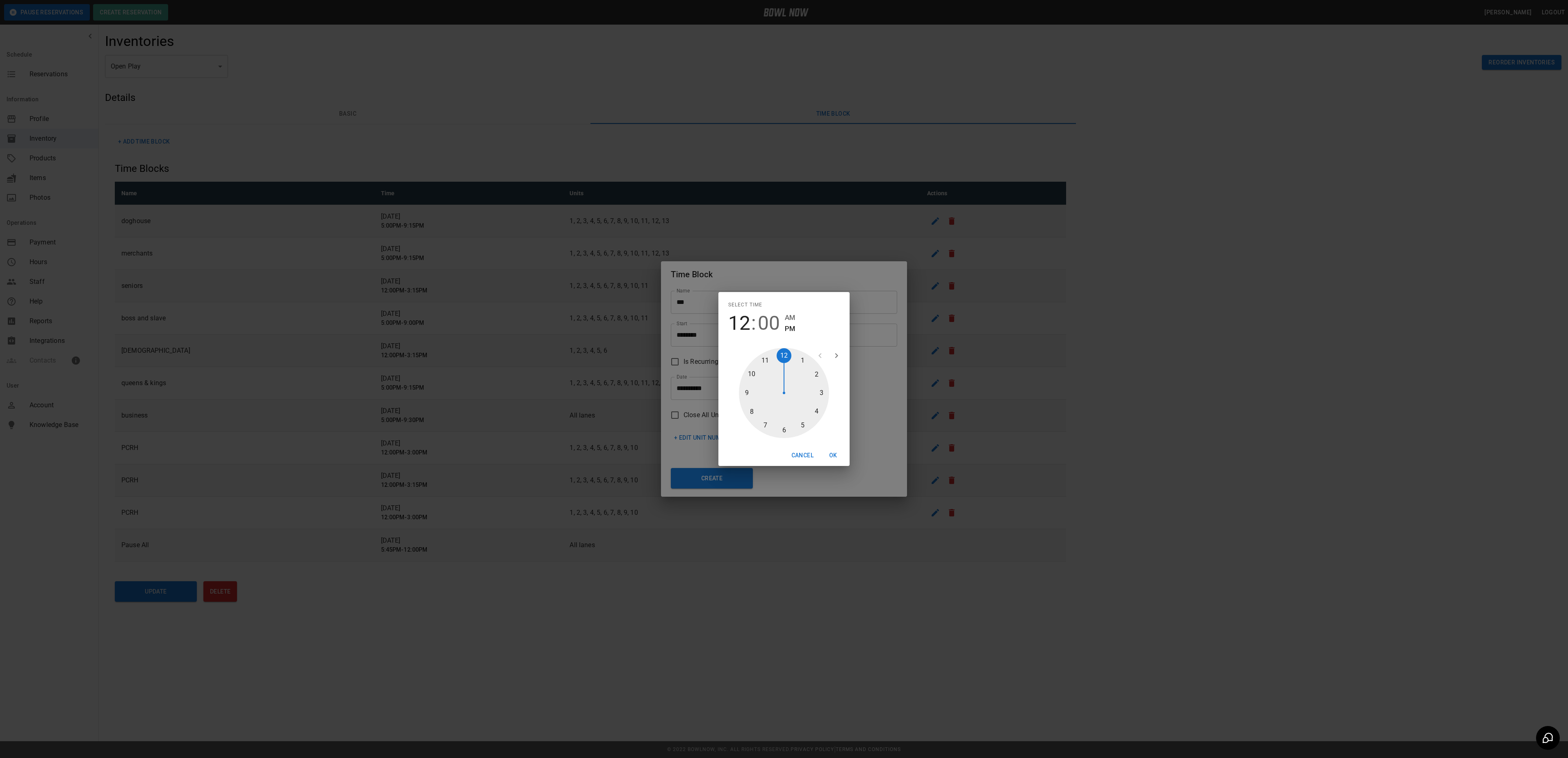
click at [748, 411] on div at bounding box center [784, 393] width 90 height 90
type input "********"
click at [831, 453] on button "OK" at bounding box center [833, 455] width 26 height 15
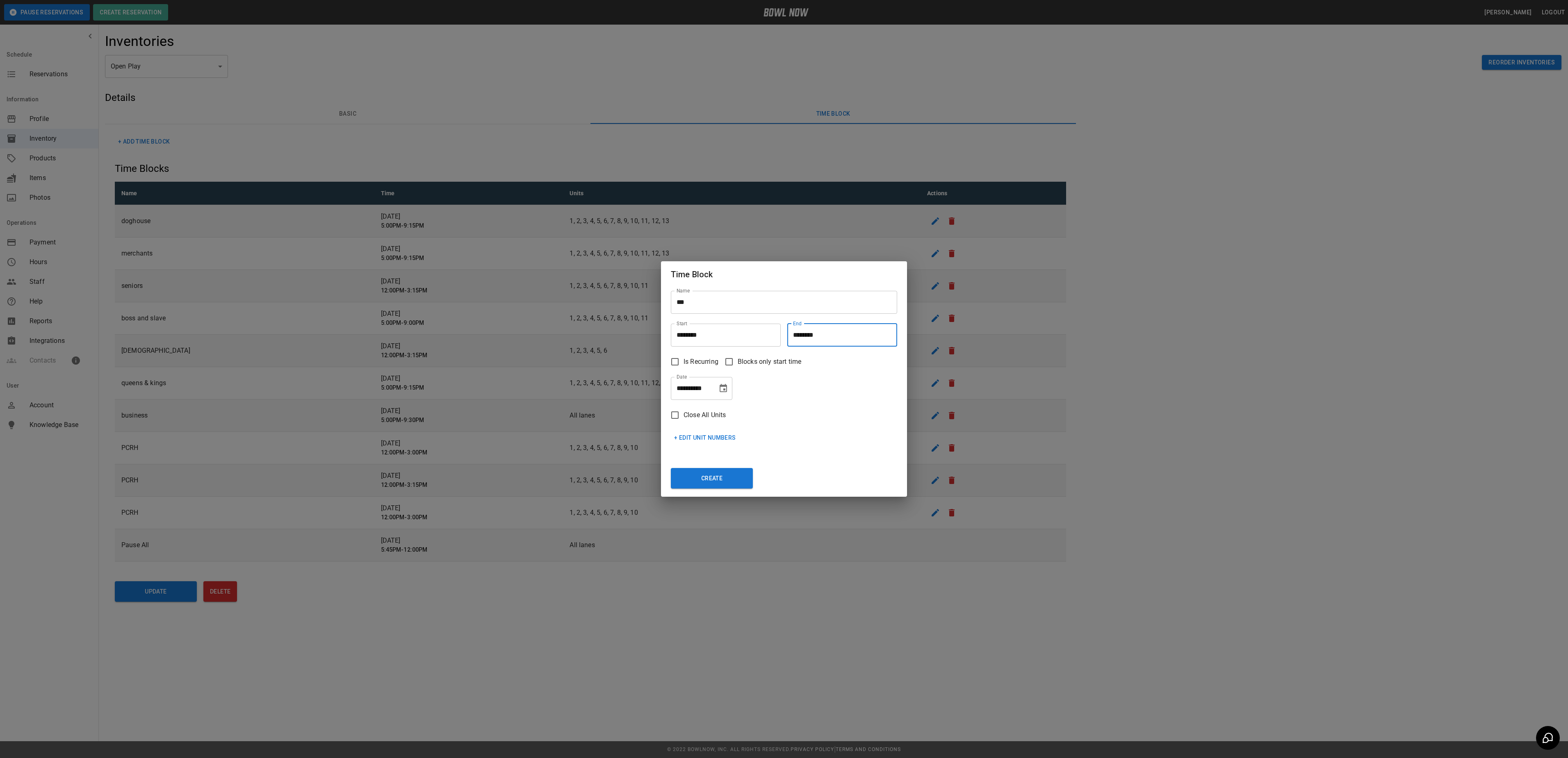
click at [726, 390] on icon "Choose date, selected date is Sep 5, 2025" at bounding box center [723, 388] width 10 height 10
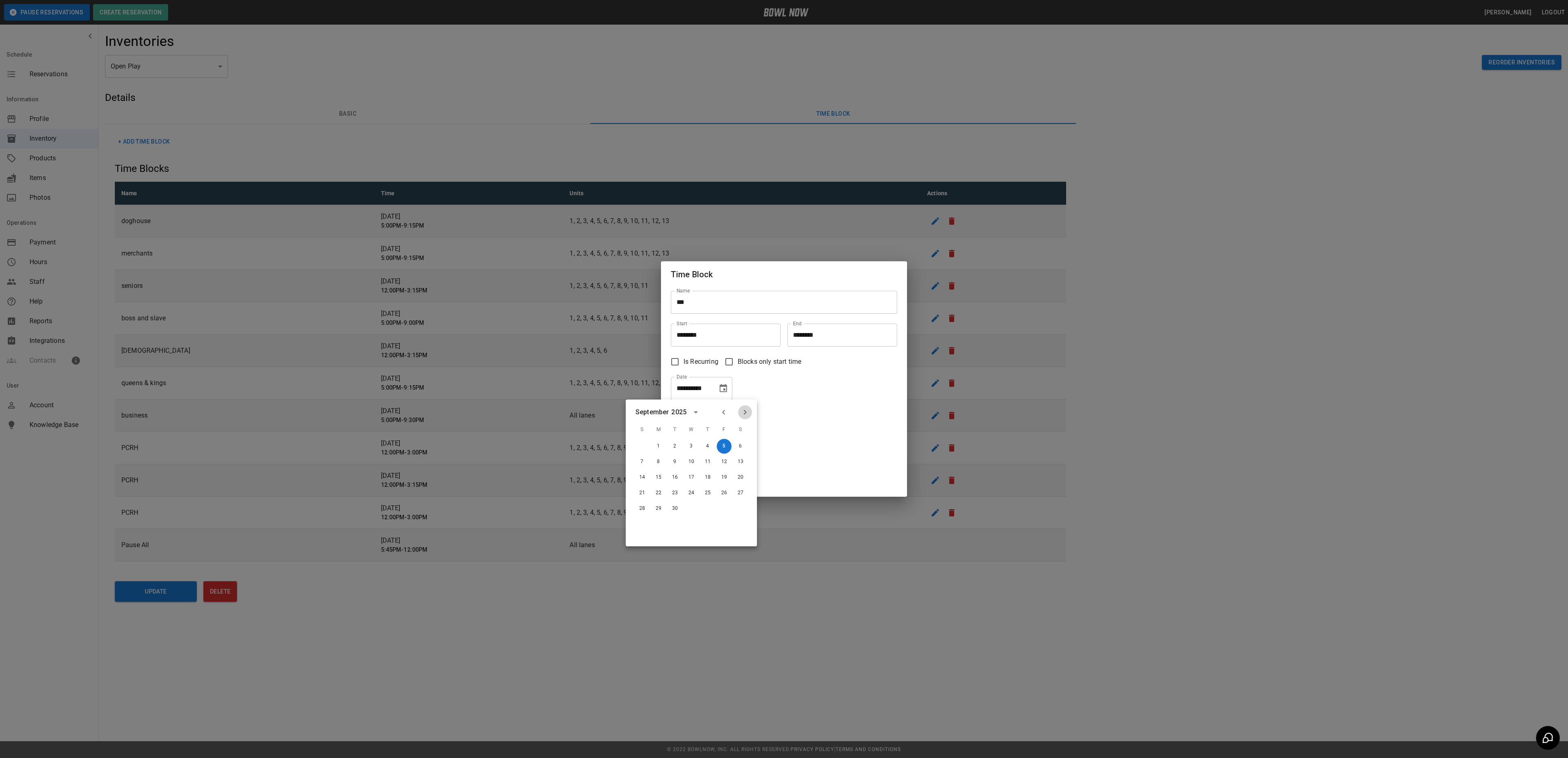
click at [746, 413] on icon "Next month" at bounding box center [745, 412] width 3 height 5
click at [676, 463] on button "7" at bounding box center [675, 461] width 15 height 15
type input "**********"
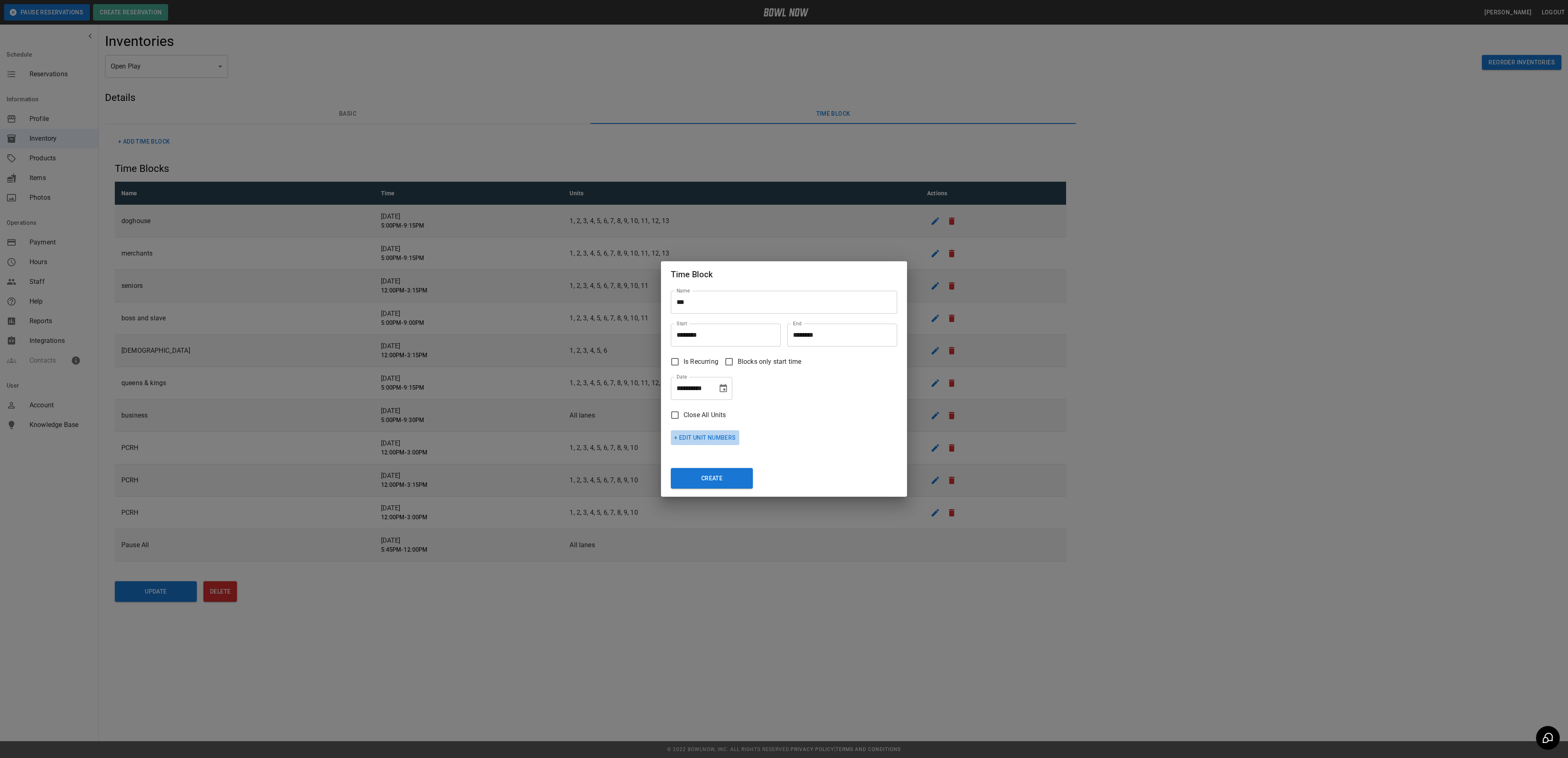
click at [687, 439] on button "+ Edit Unit Numbers" at bounding box center [705, 438] width 68 height 15
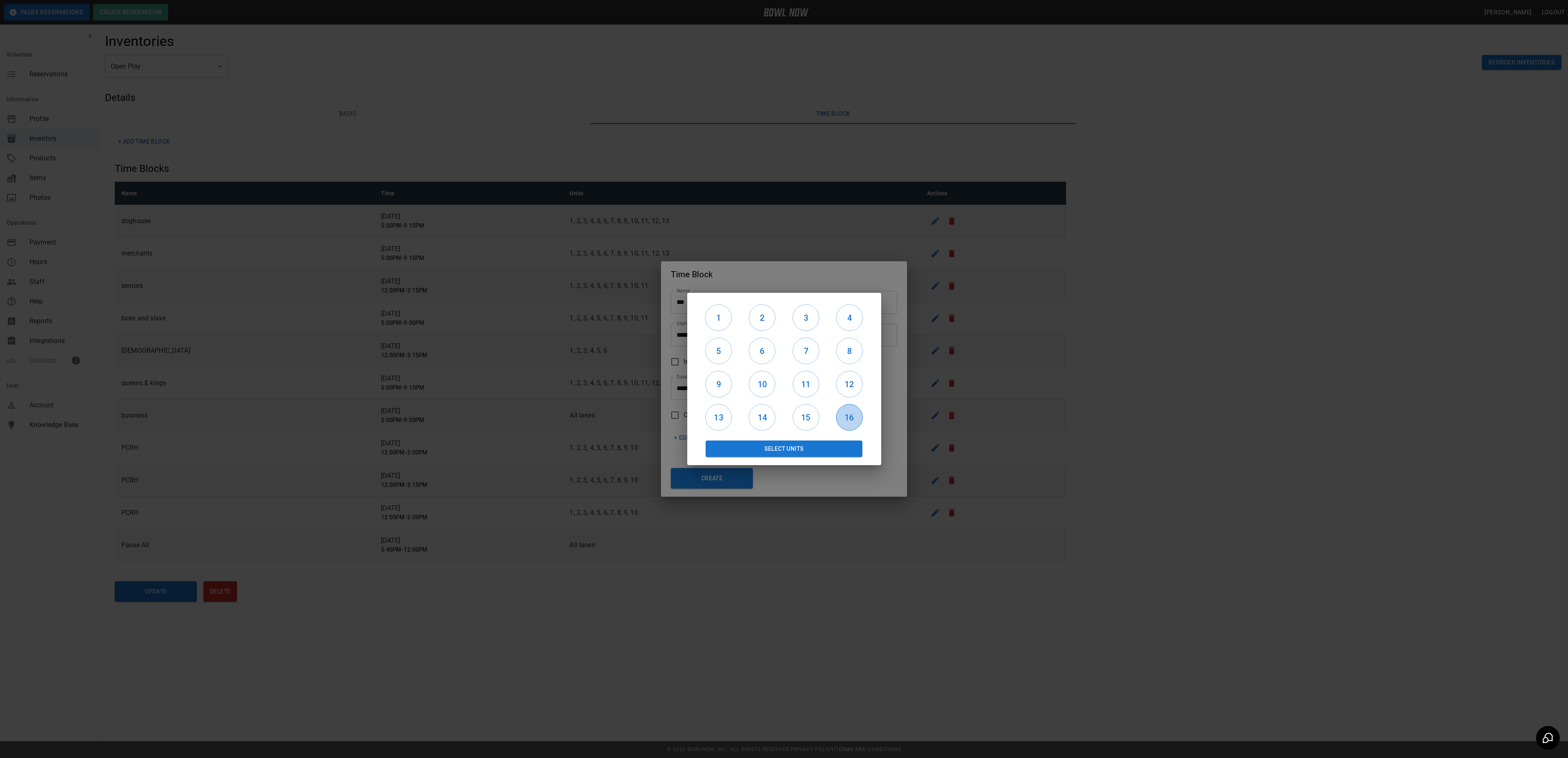
click at [841, 423] on h6 "16" at bounding box center [849, 418] width 26 height 13
click at [799, 409] on button "15" at bounding box center [806, 418] width 27 height 27
click at [754, 418] on h6 "14" at bounding box center [762, 418] width 26 height 13
click at [714, 424] on button "13" at bounding box center [719, 418] width 27 height 27
click at [847, 390] on h6 "12" at bounding box center [849, 384] width 26 height 13
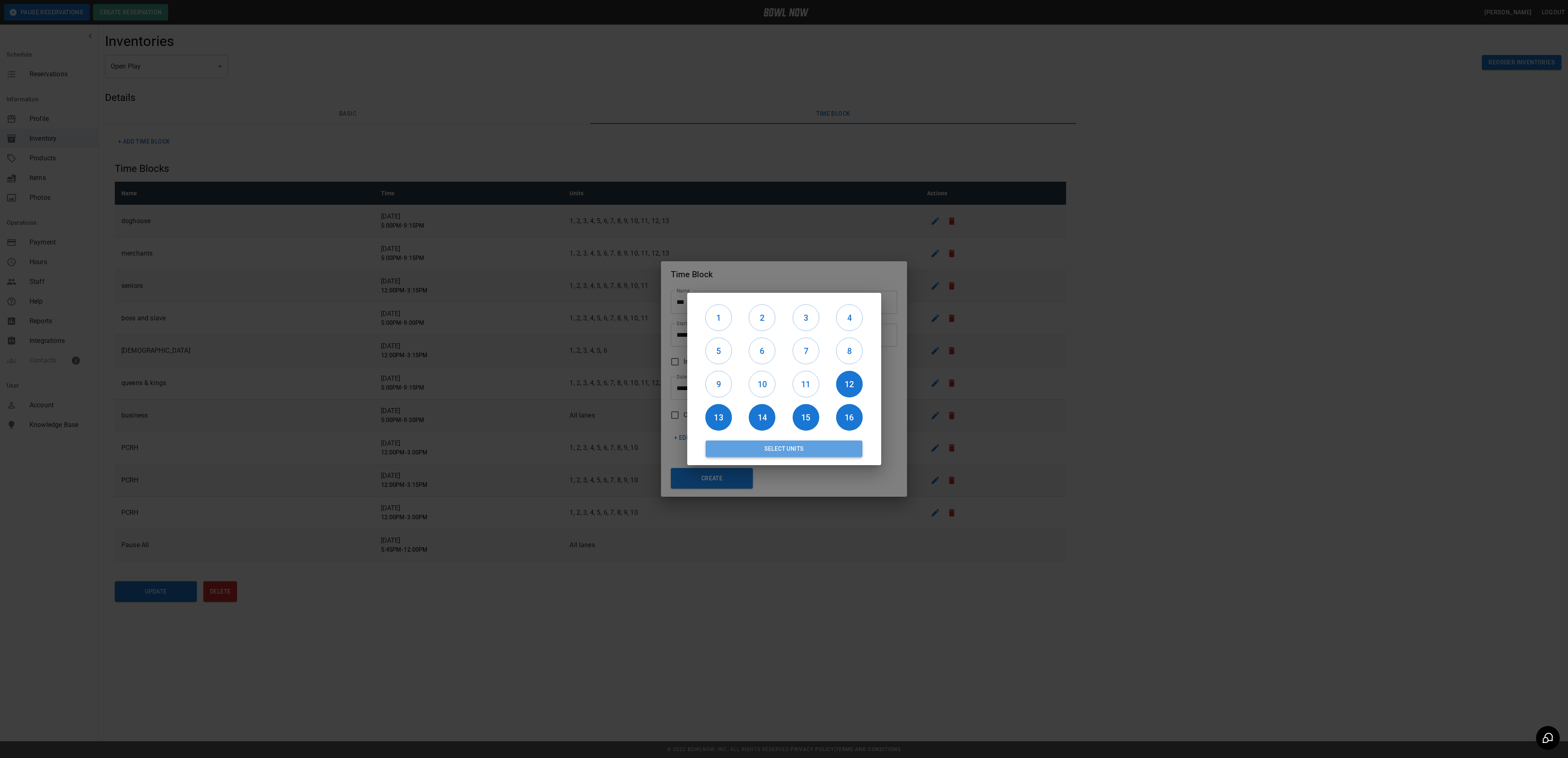
click at [796, 444] on button "Select Units" at bounding box center [784, 448] width 157 height 16
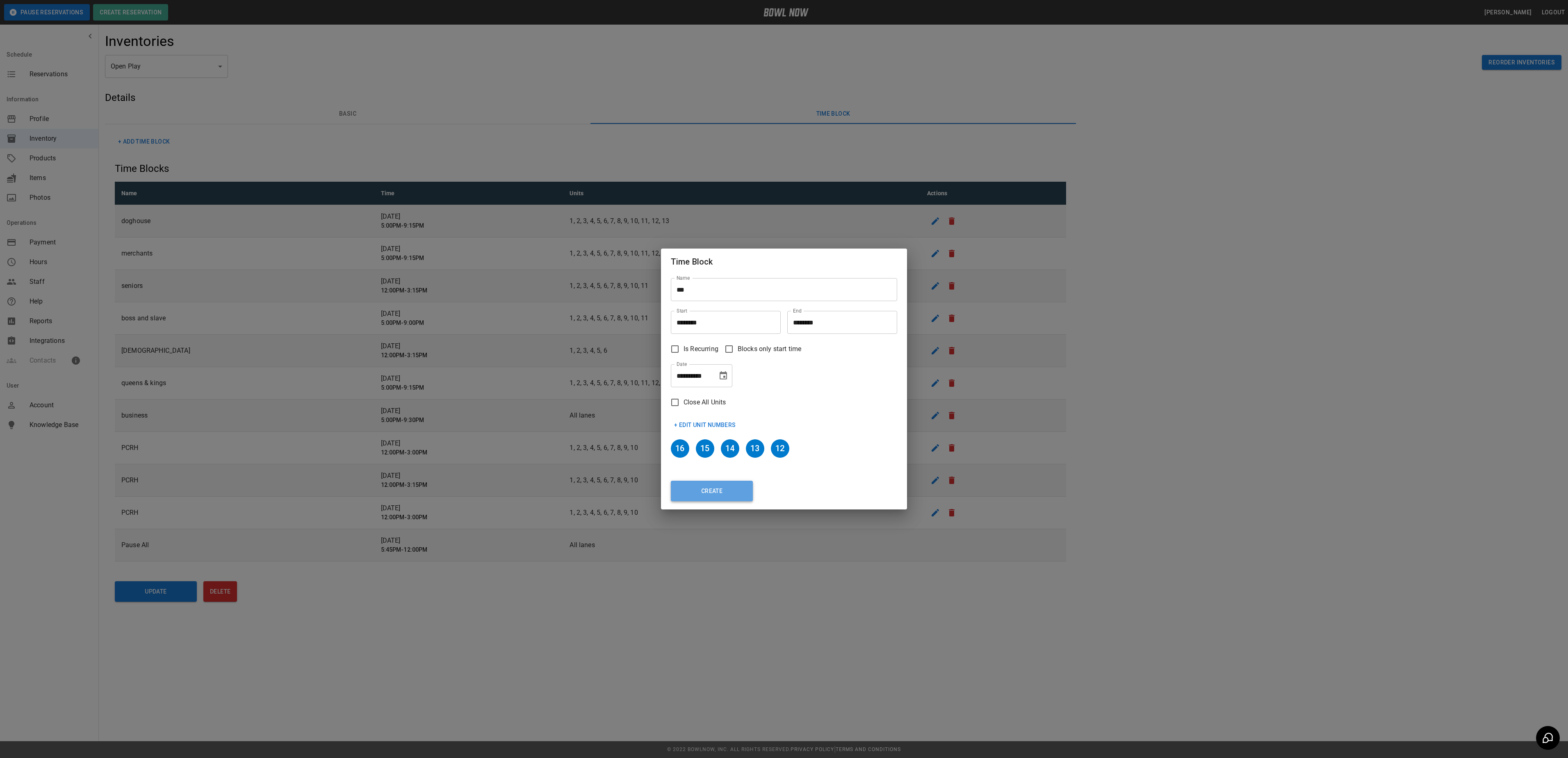
click at [708, 489] on button "Create" at bounding box center [712, 491] width 82 height 21
